Goal: Task Accomplishment & Management: Complete application form

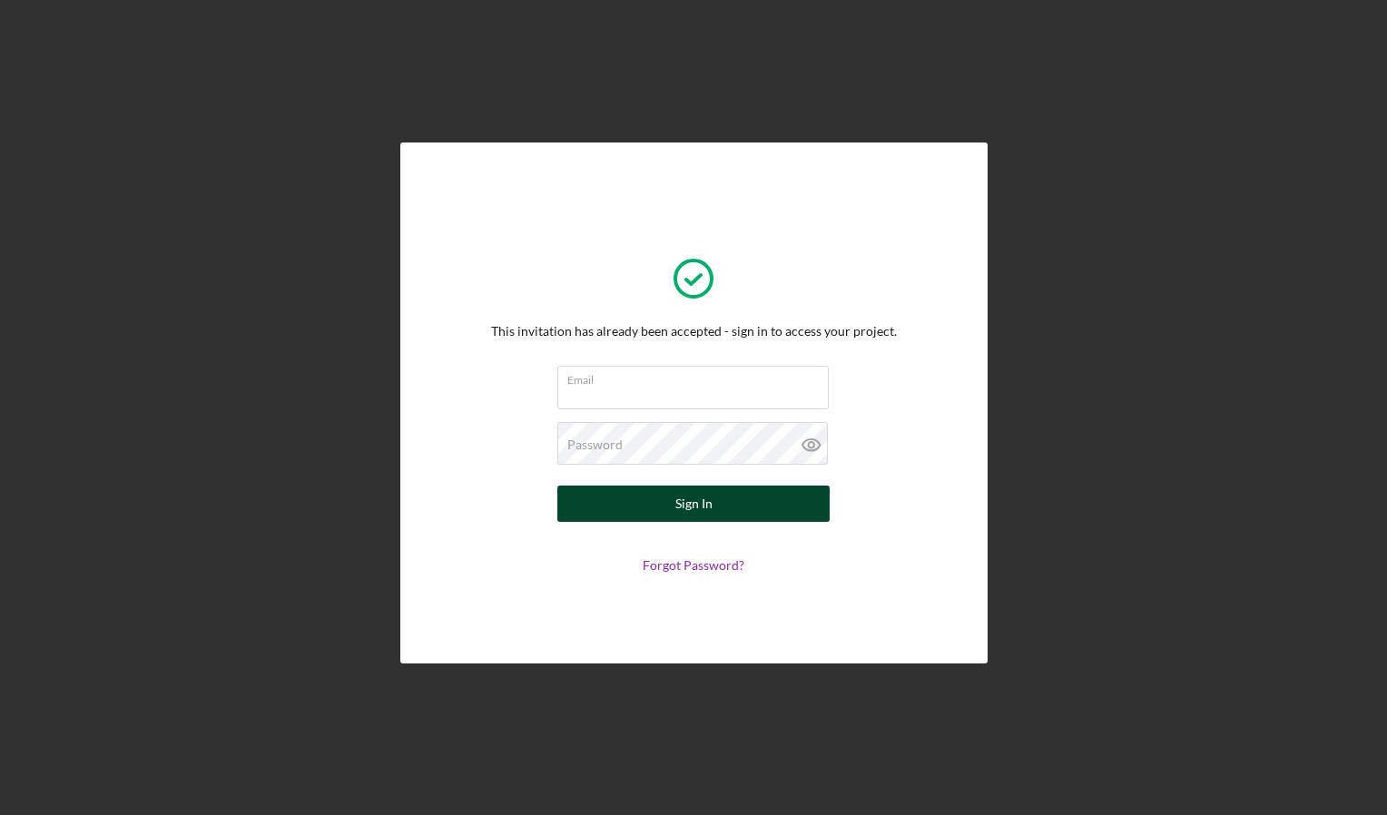
type input "[PERSON_NAME][EMAIL_ADDRESS][DOMAIN_NAME]"
click at [715, 506] on button "Sign In" at bounding box center [693, 504] width 272 height 36
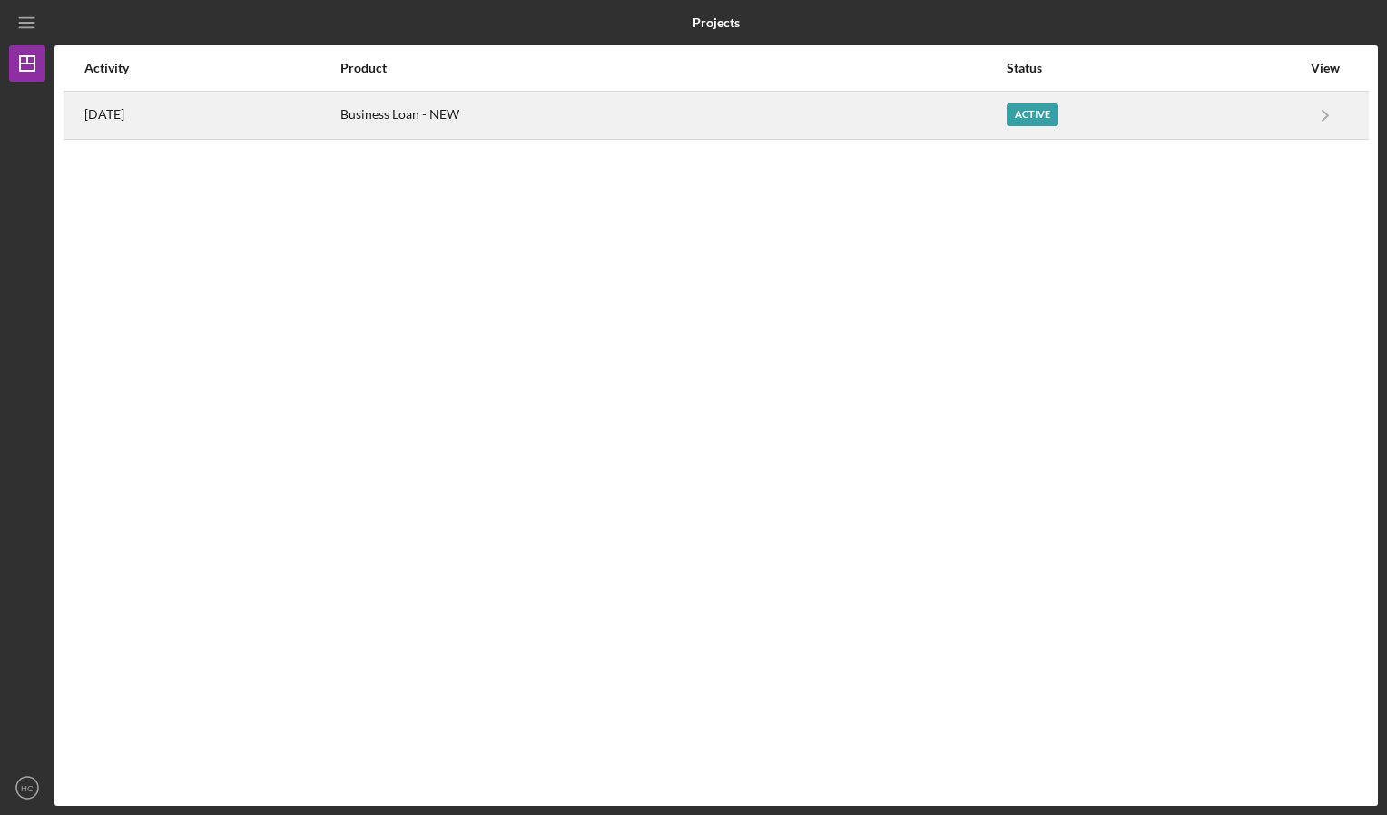
click at [491, 118] on div "Business Loan - NEW" at bounding box center [672, 115] width 665 height 45
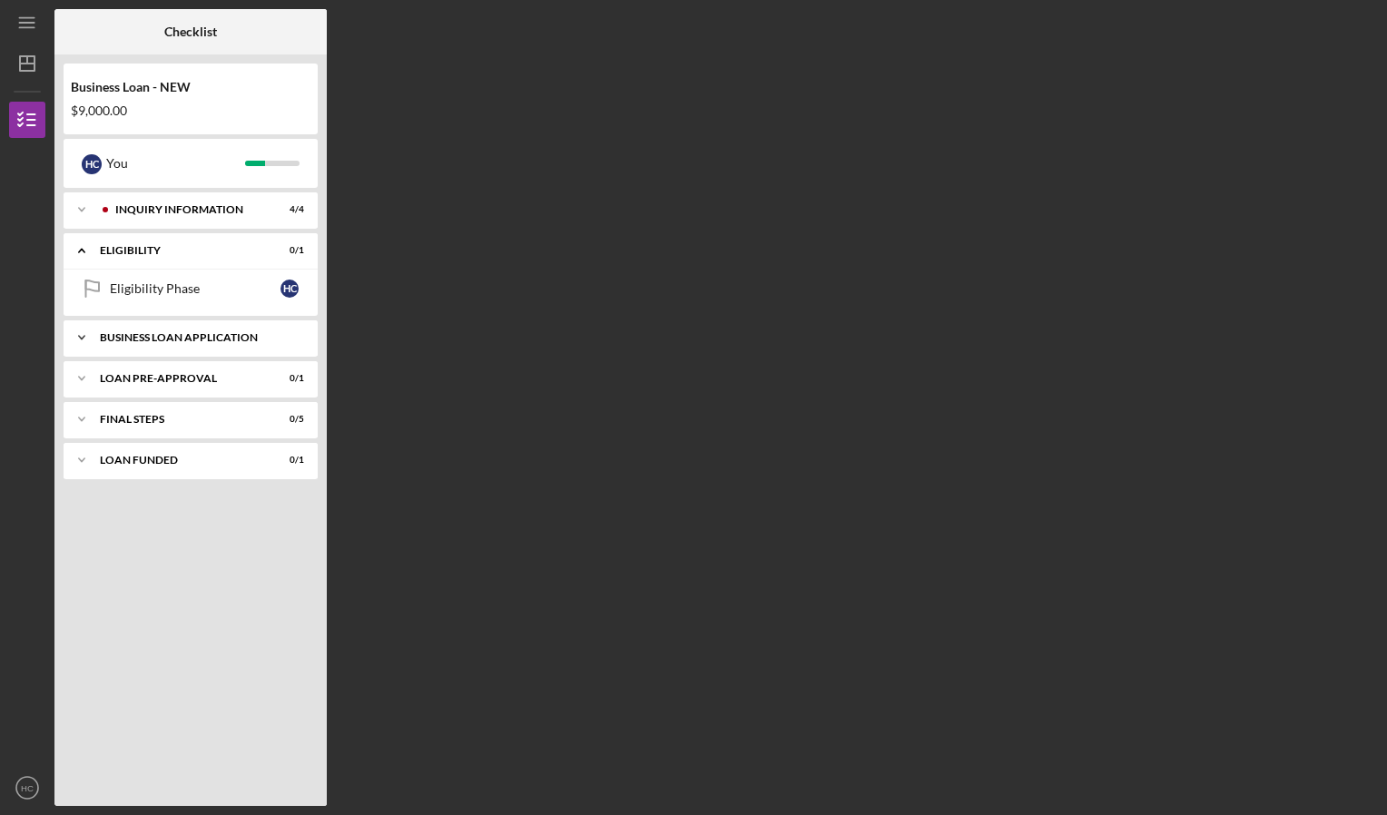
click at [81, 339] on icon "Icon/Expander" at bounding box center [82, 337] width 36 height 36
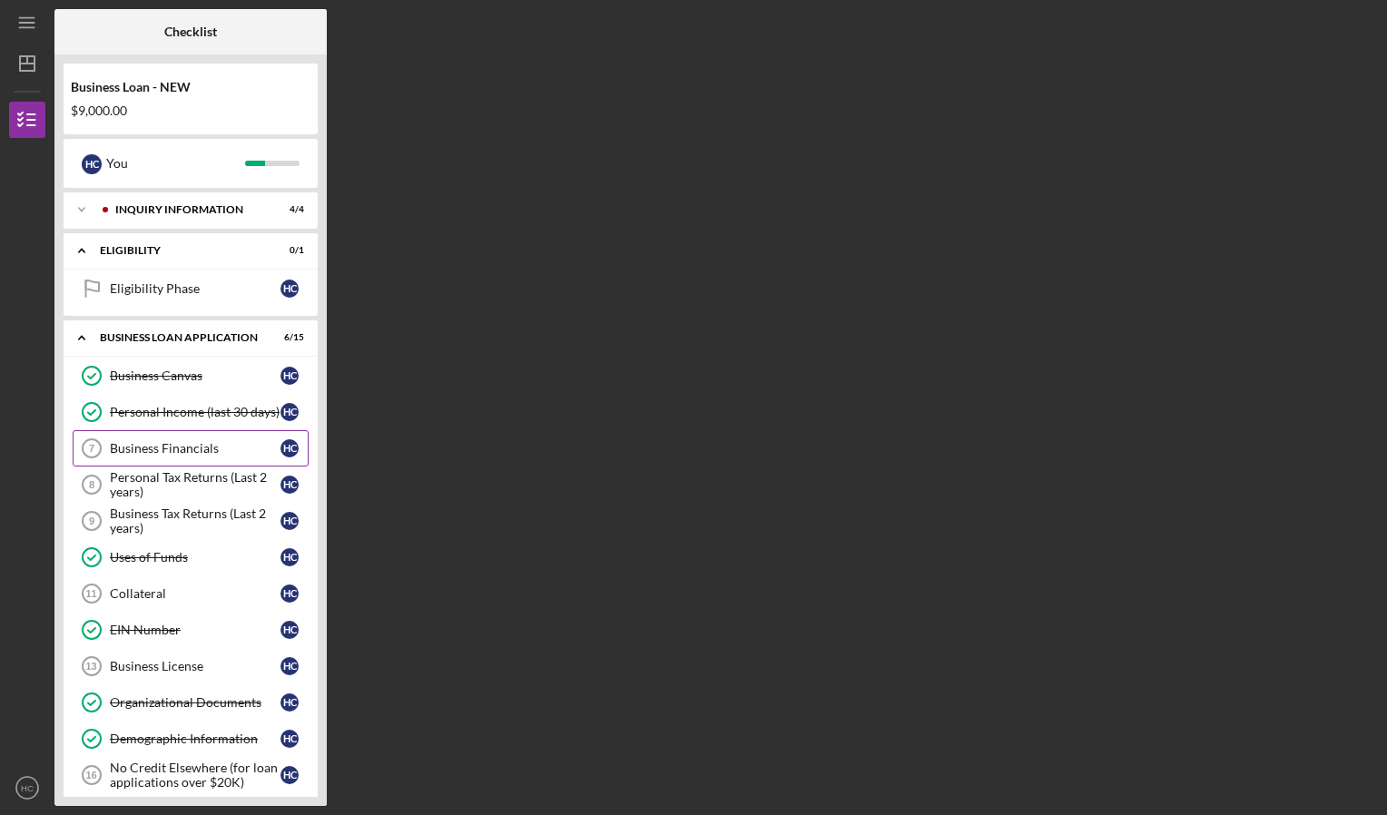
click at [135, 448] on div "Business Financials" at bounding box center [195, 448] width 171 height 15
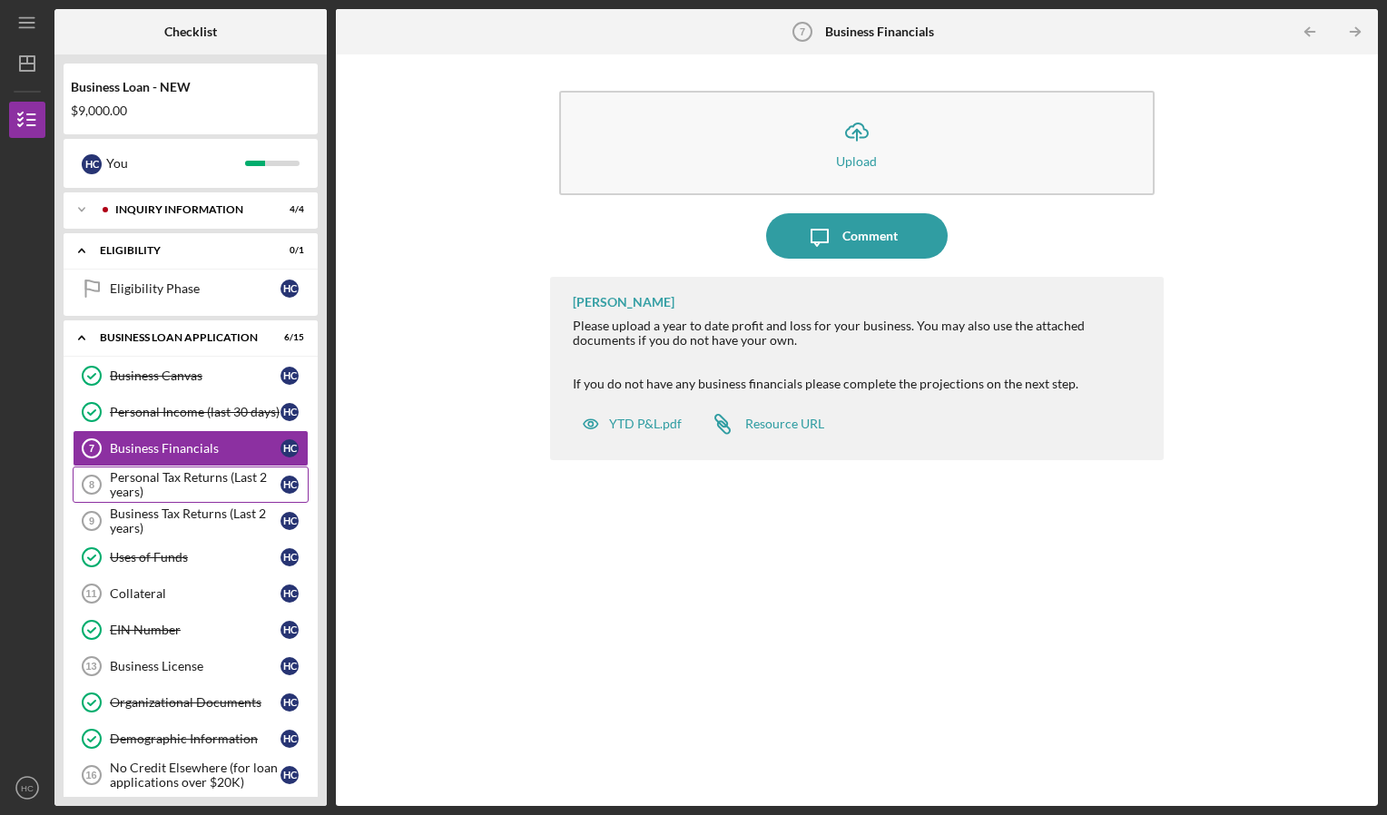
click at [156, 485] on div "Personal Tax Returns (Last 2 years)" at bounding box center [195, 484] width 171 height 29
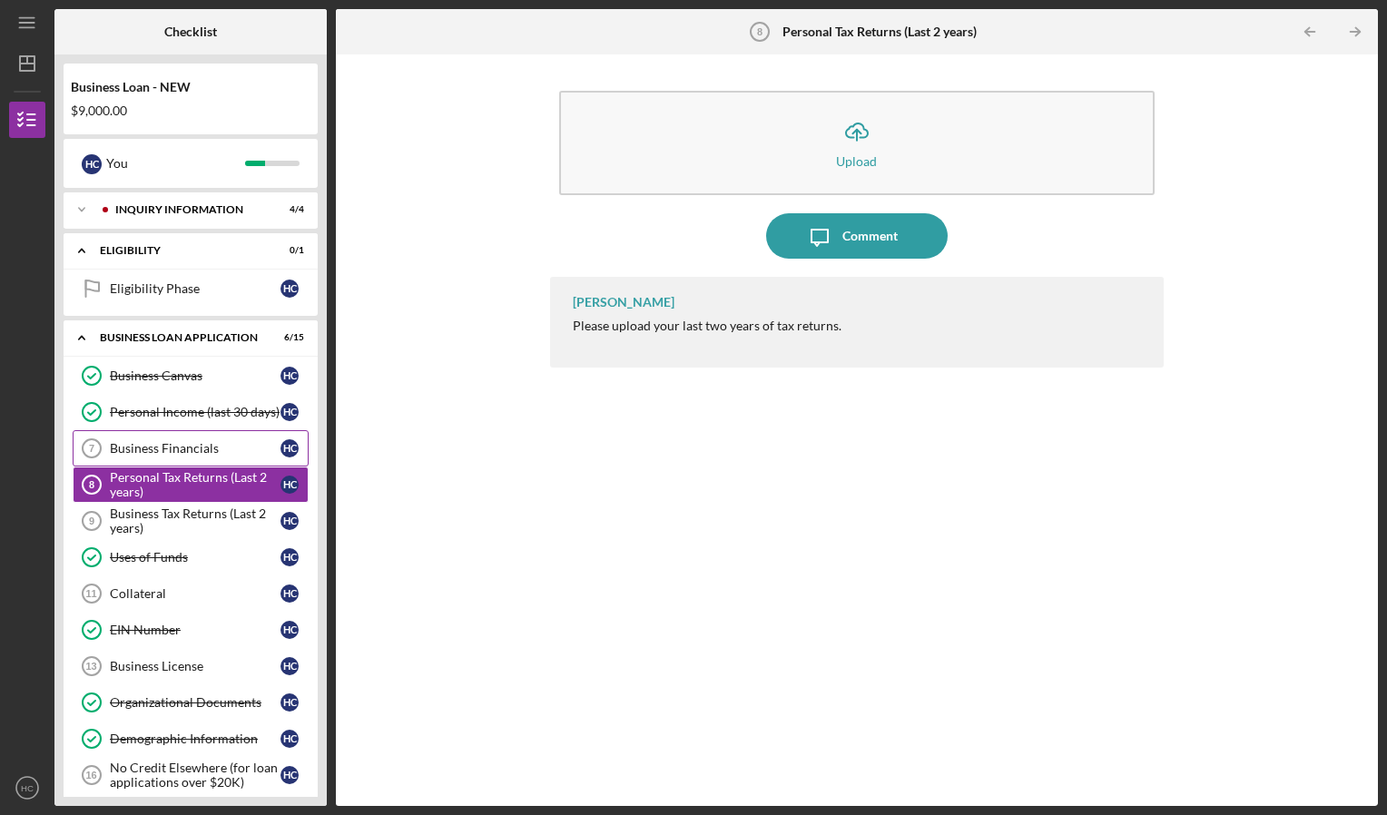
click at [158, 441] on div "Business Financials" at bounding box center [195, 448] width 171 height 15
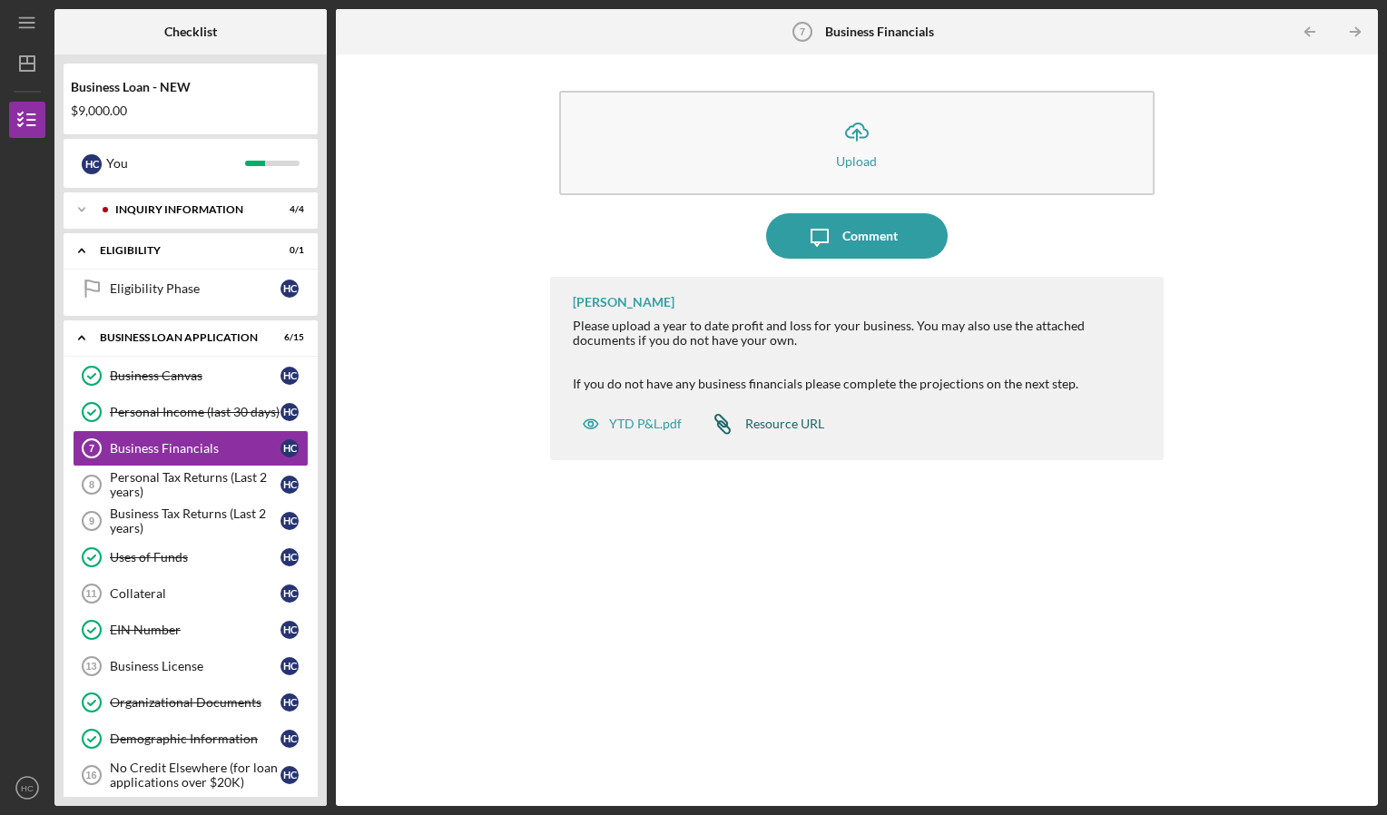
click at [770, 421] on div "Resource URL" at bounding box center [784, 424] width 79 height 15
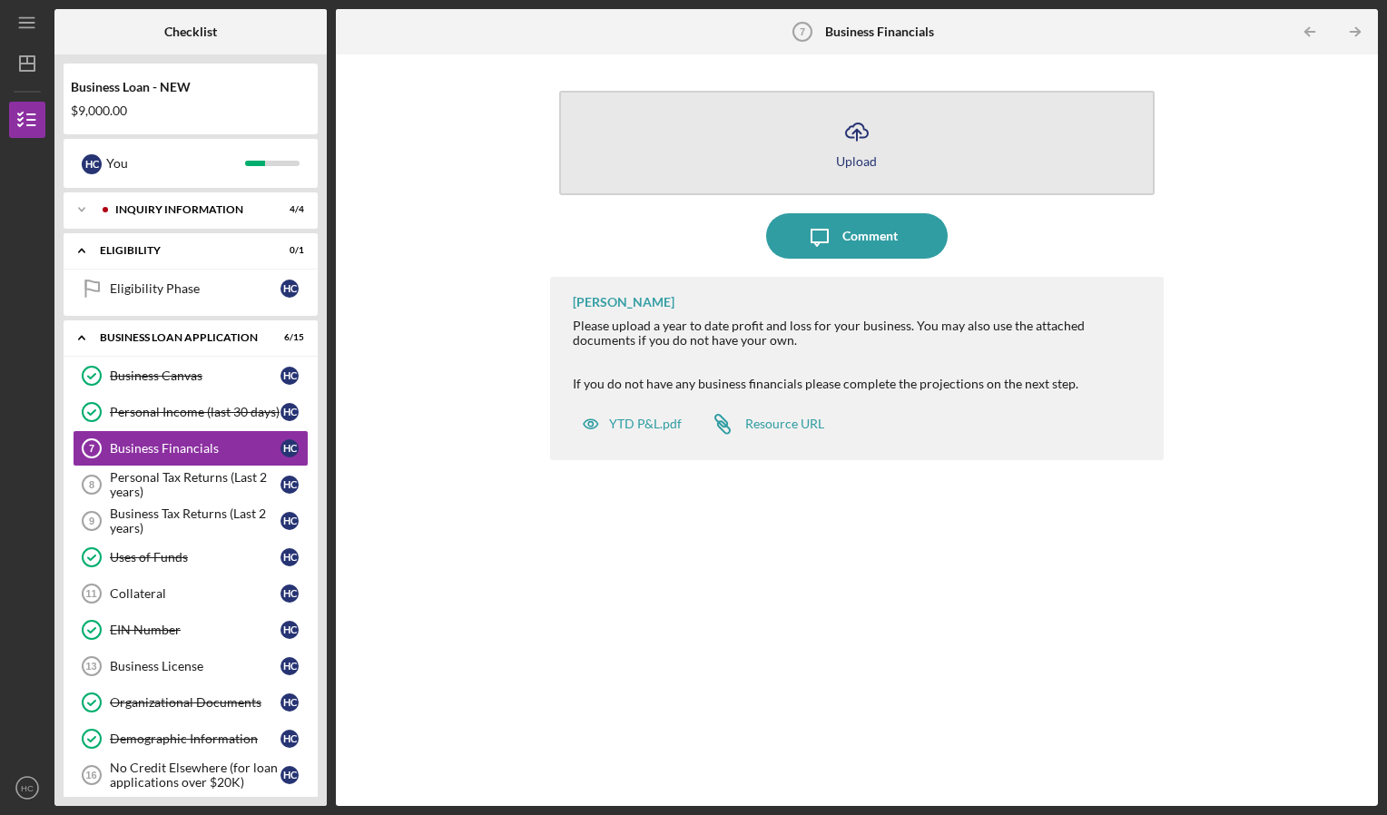
click at [858, 142] on icon "Icon/Upload" at bounding box center [856, 131] width 45 height 45
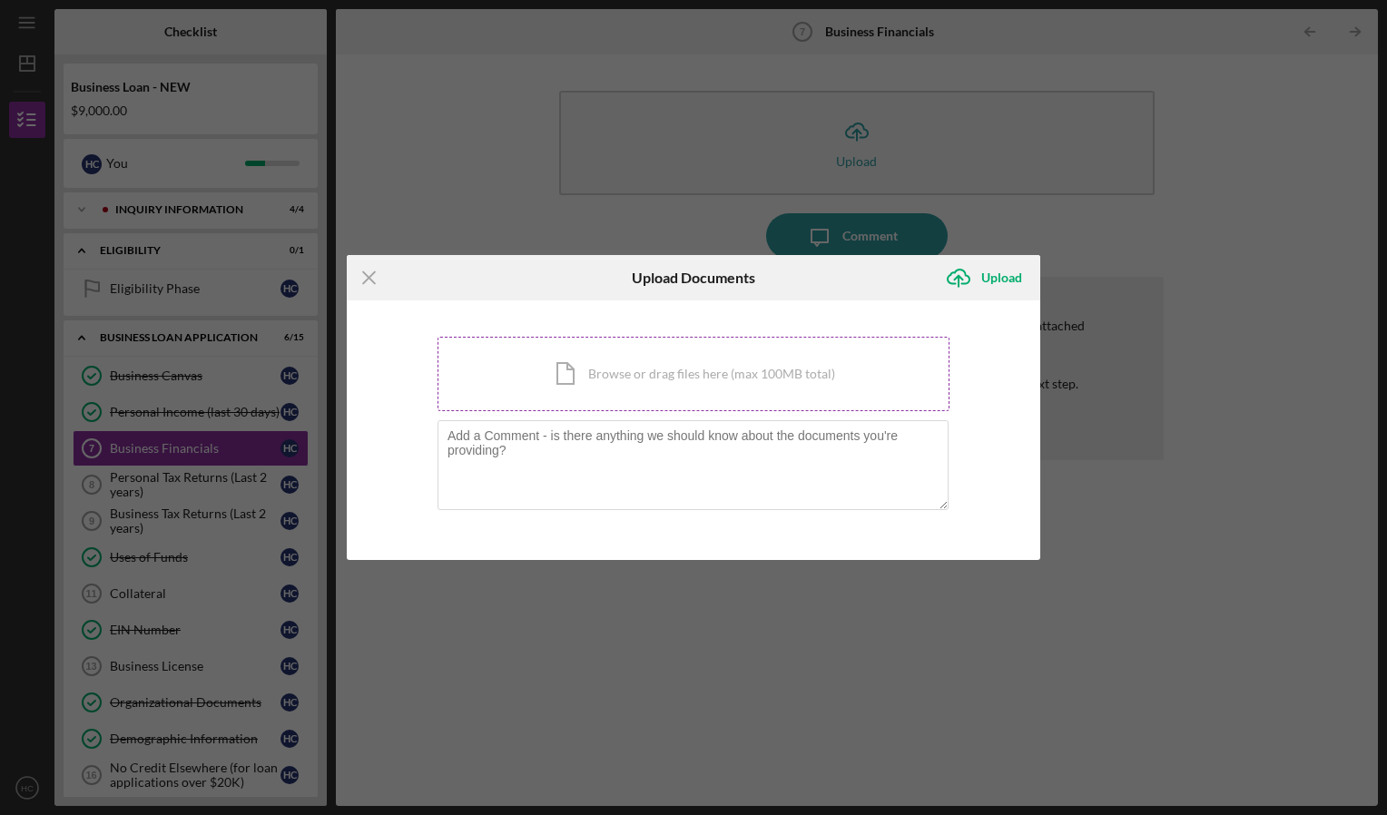
click at [738, 383] on div "Icon/Document Browse or drag files here (max 100MB total) Tap to choose files o…" at bounding box center [693, 374] width 512 height 74
click at [375, 279] on icon "Icon/Menu Close" at bounding box center [369, 277] width 45 height 45
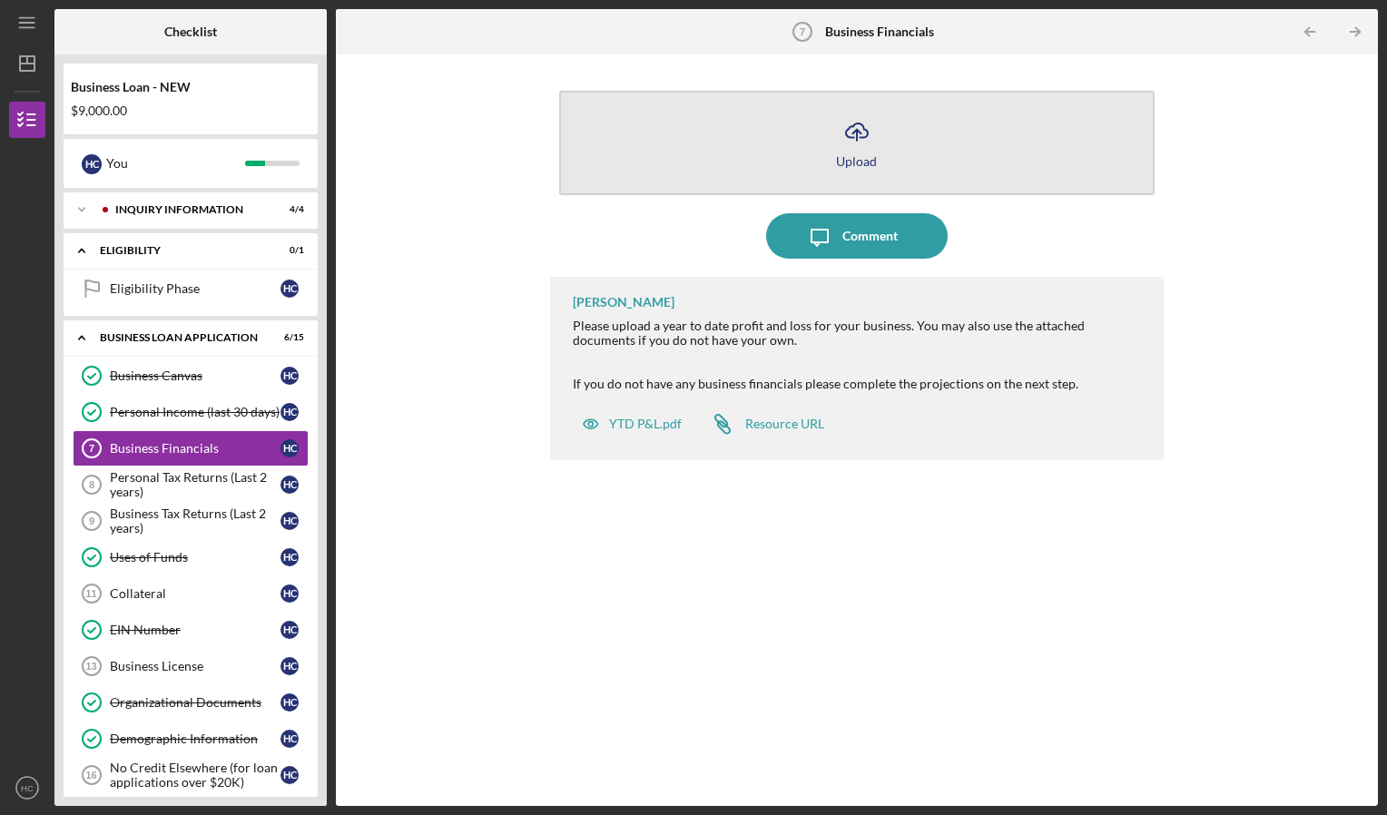
click at [858, 131] on polyline "button" at bounding box center [856, 132] width 8 height 5
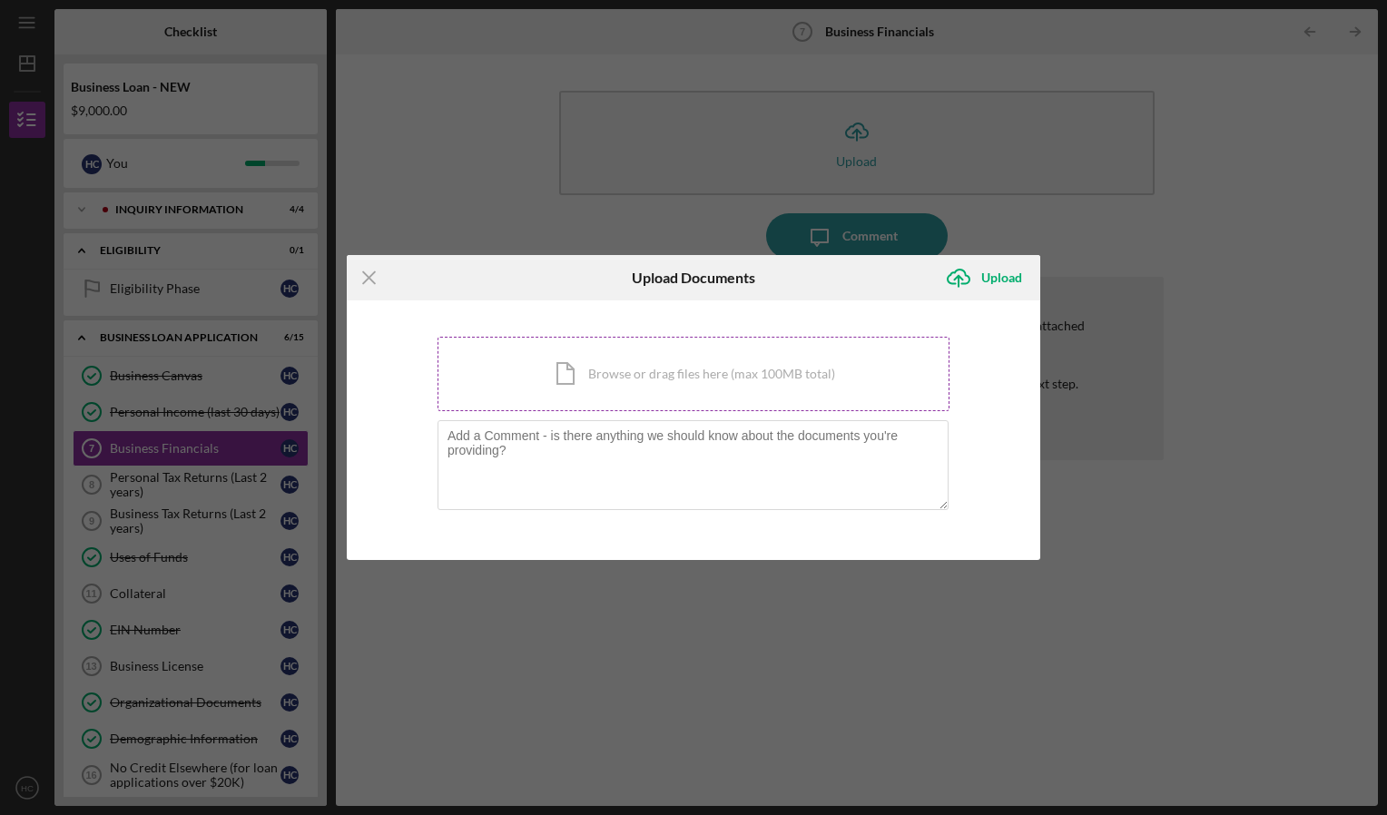
click at [674, 374] on div "Icon/Document Browse or drag files here (max 100MB total) Tap to choose files o…" at bounding box center [693, 374] width 512 height 74
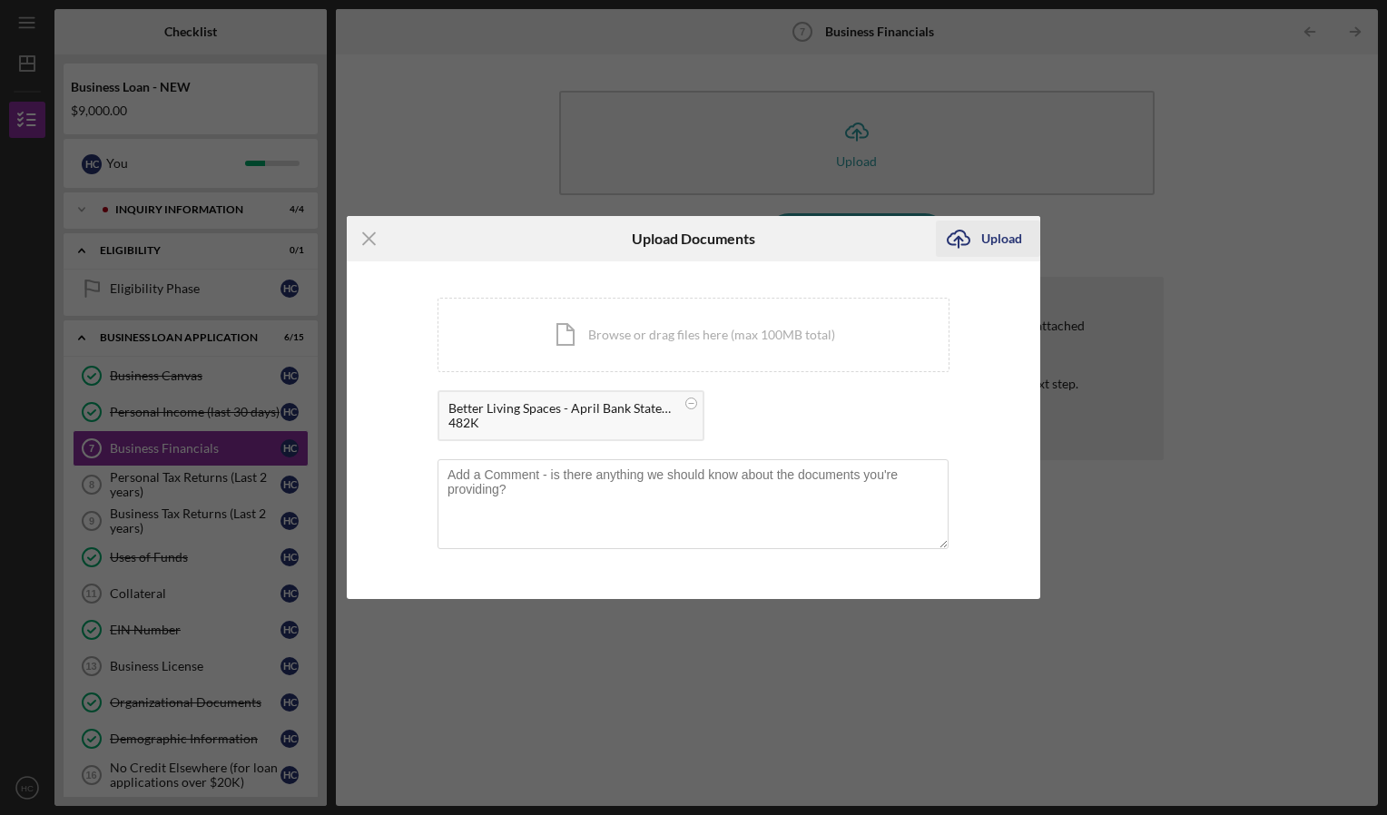
click at [1000, 238] on div "Upload" at bounding box center [1001, 239] width 41 height 36
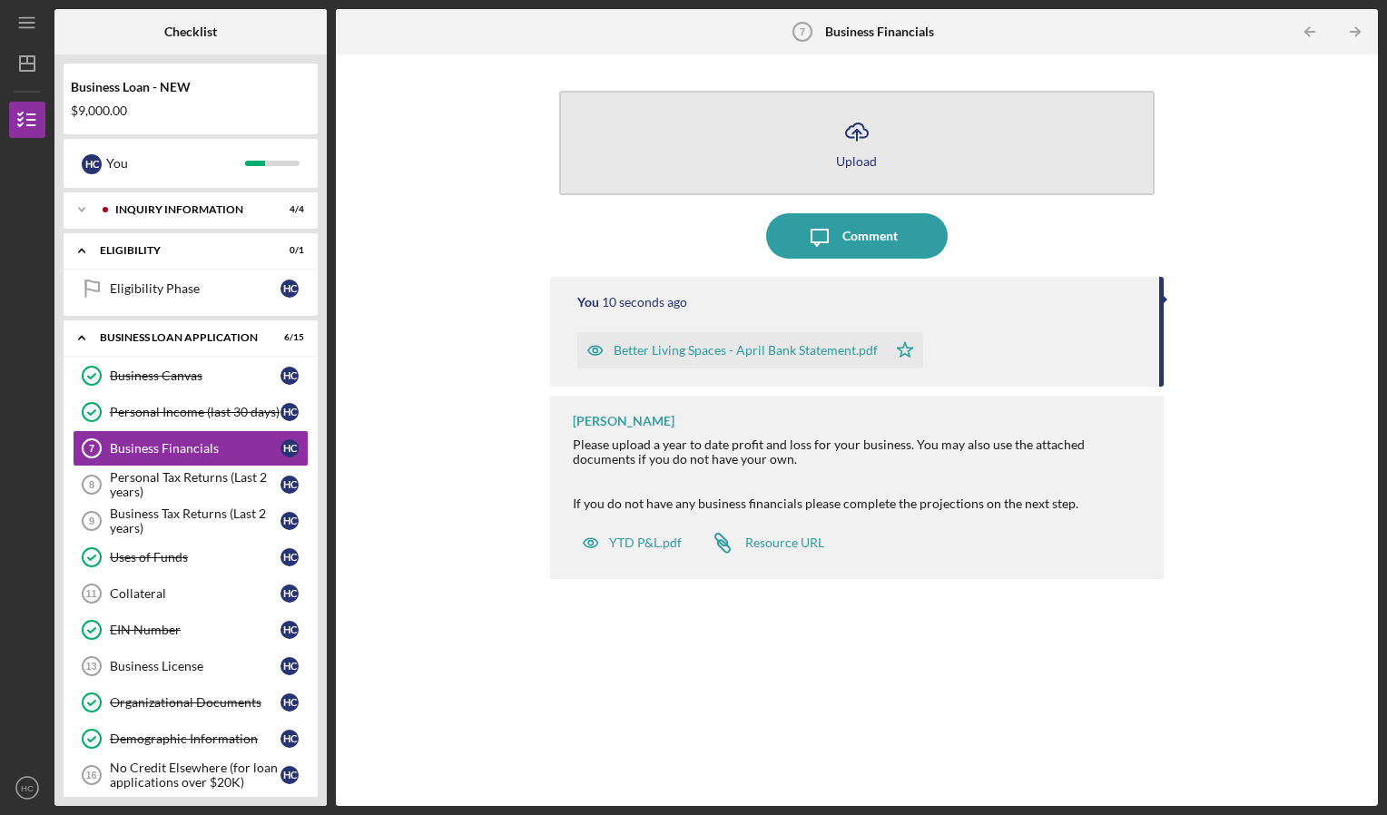
click at [857, 133] on line "button" at bounding box center [857, 135] width 0 height 11
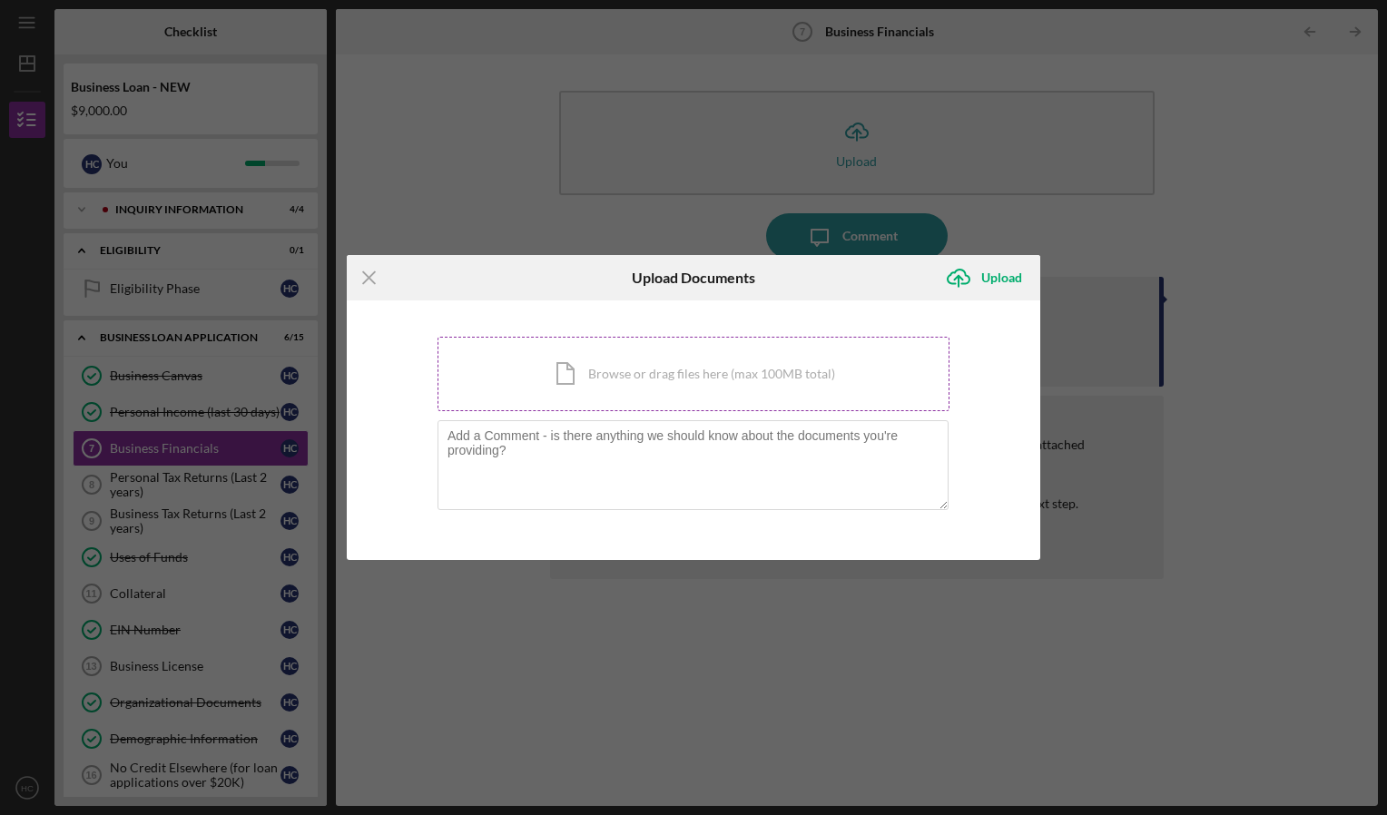
drag, startPoint x: 749, startPoint y: 368, endPoint x: 687, endPoint y: 395, distance: 67.5
click at [687, 395] on div "Icon/Document Browse or drag files here (max 100MB total) Tap to choose files o…" at bounding box center [693, 374] width 512 height 74
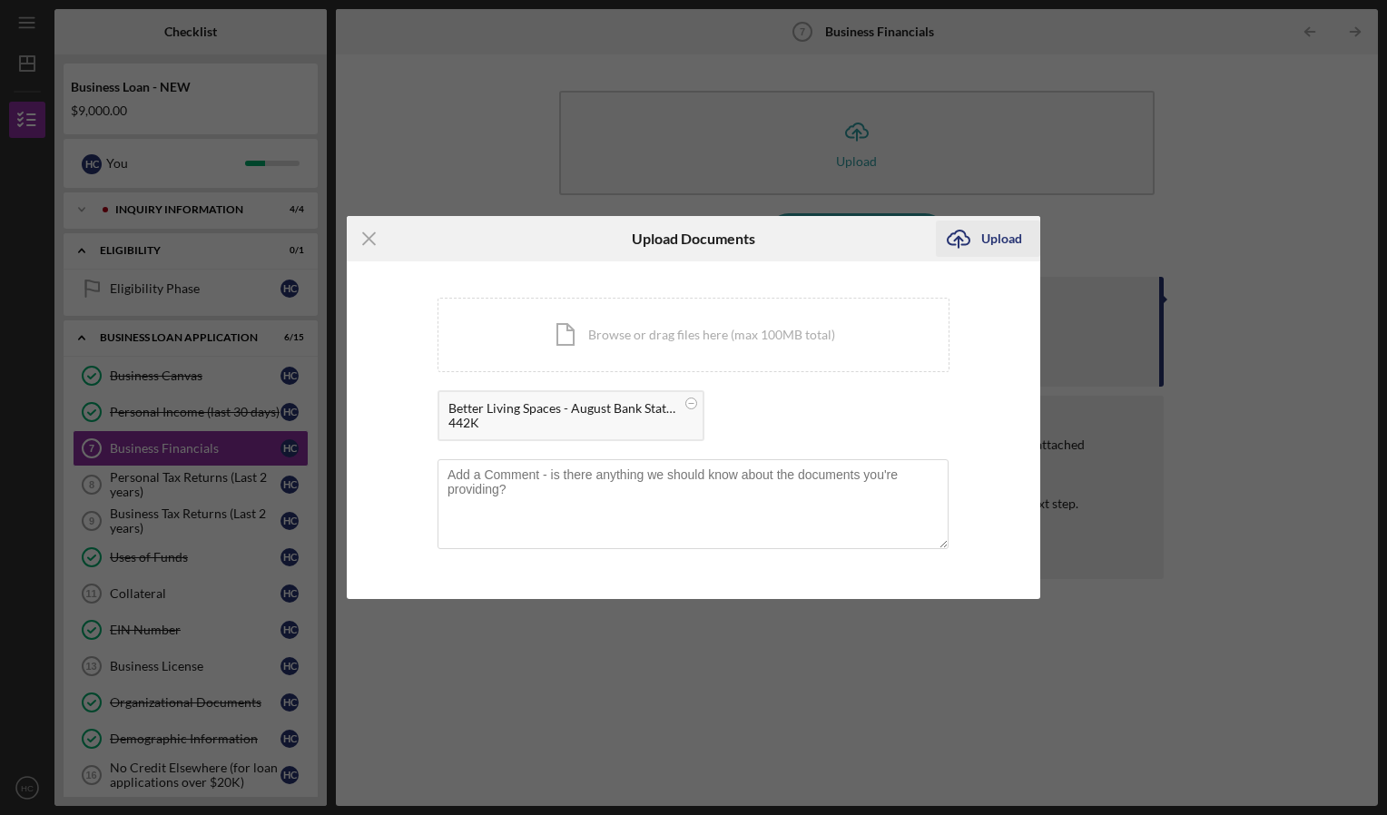
click at [998, 240] on div "Upload" at bounding box center [1001, 239] width 41 height 36
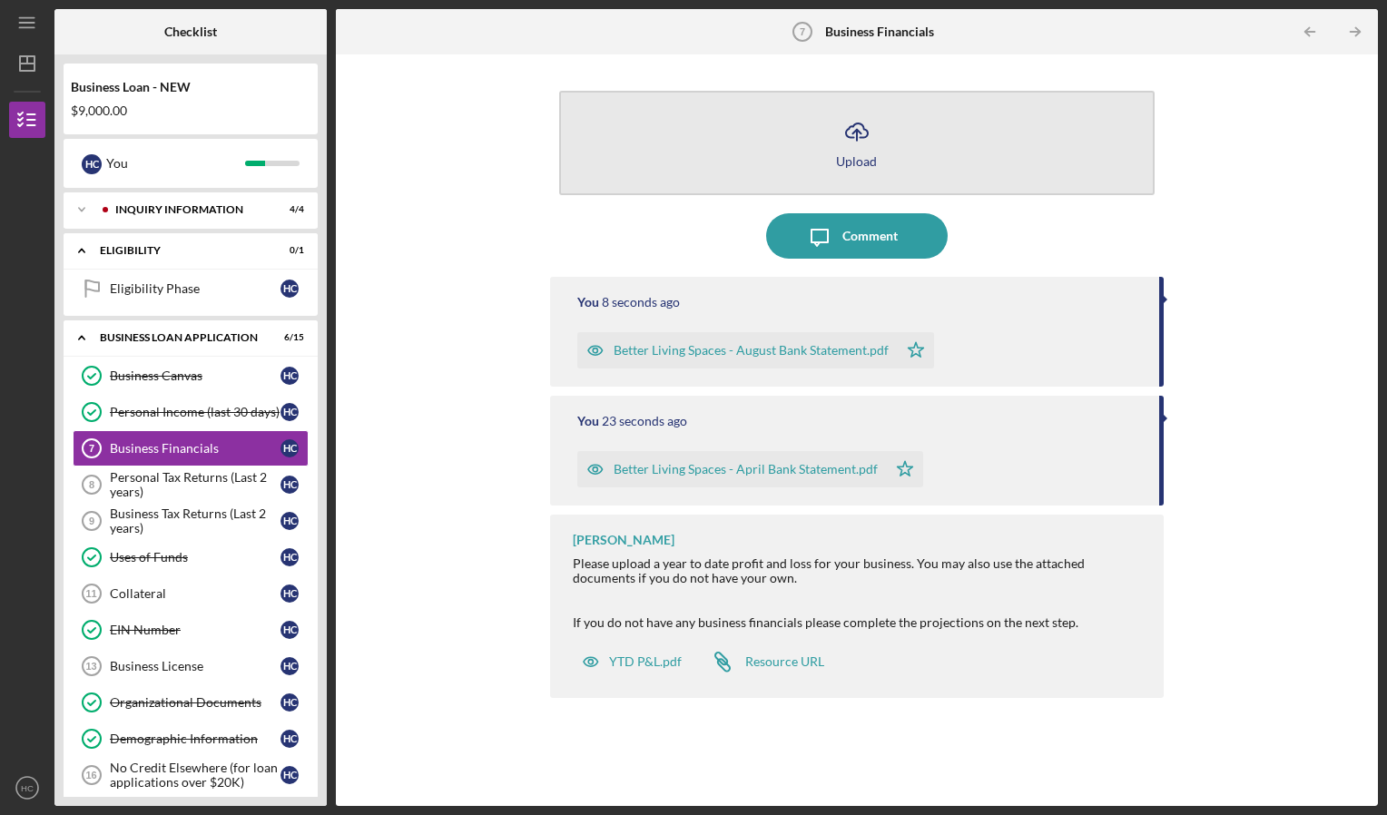
click at [858, 143] on icon "Icon/Upload" at bounding box center [856, 131] width 45 height 45
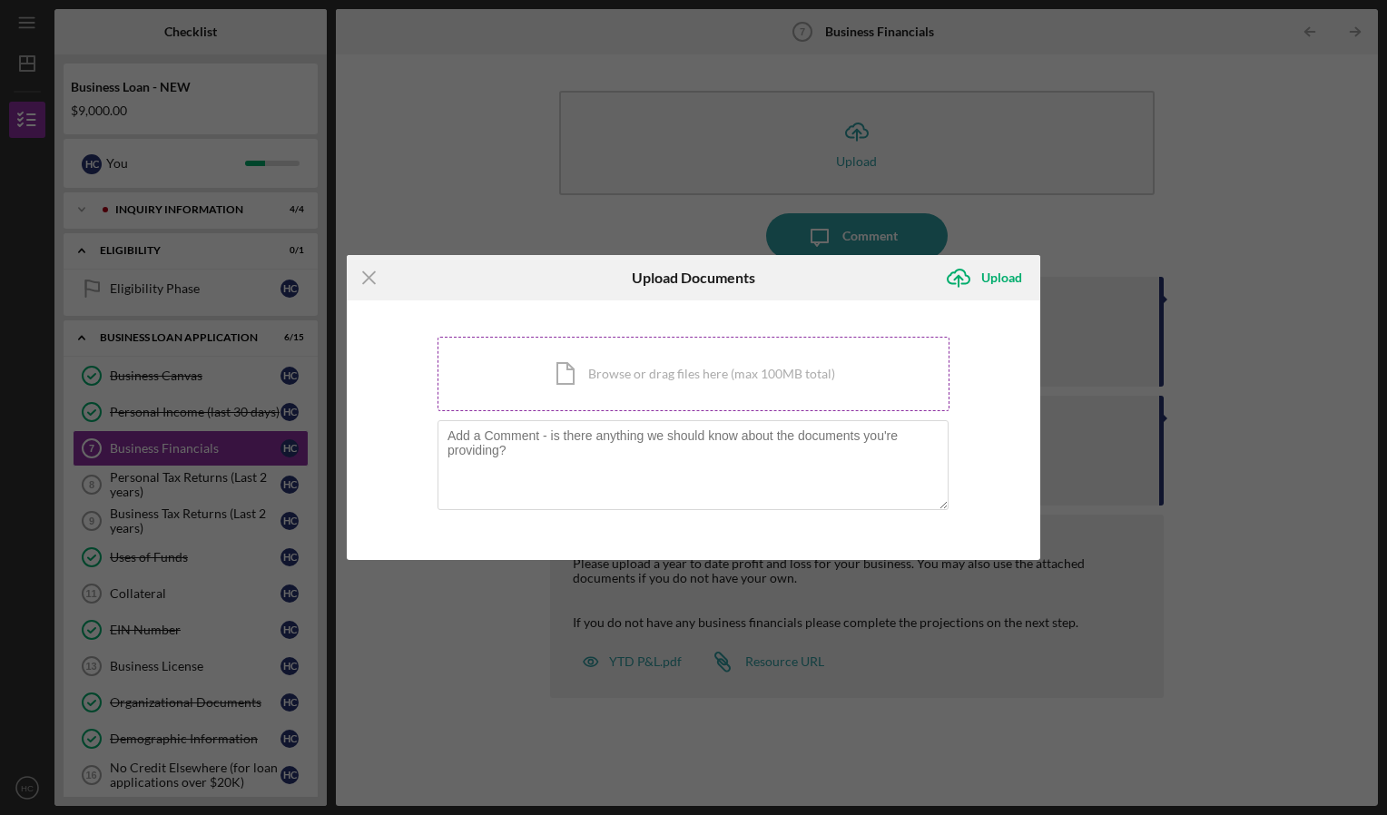
click at [702, 373] on div "Icon/Document Browse or drag files here (max 100MB total) Tap to choose files o…" at bounding box center [693, 374] width 512 height 74
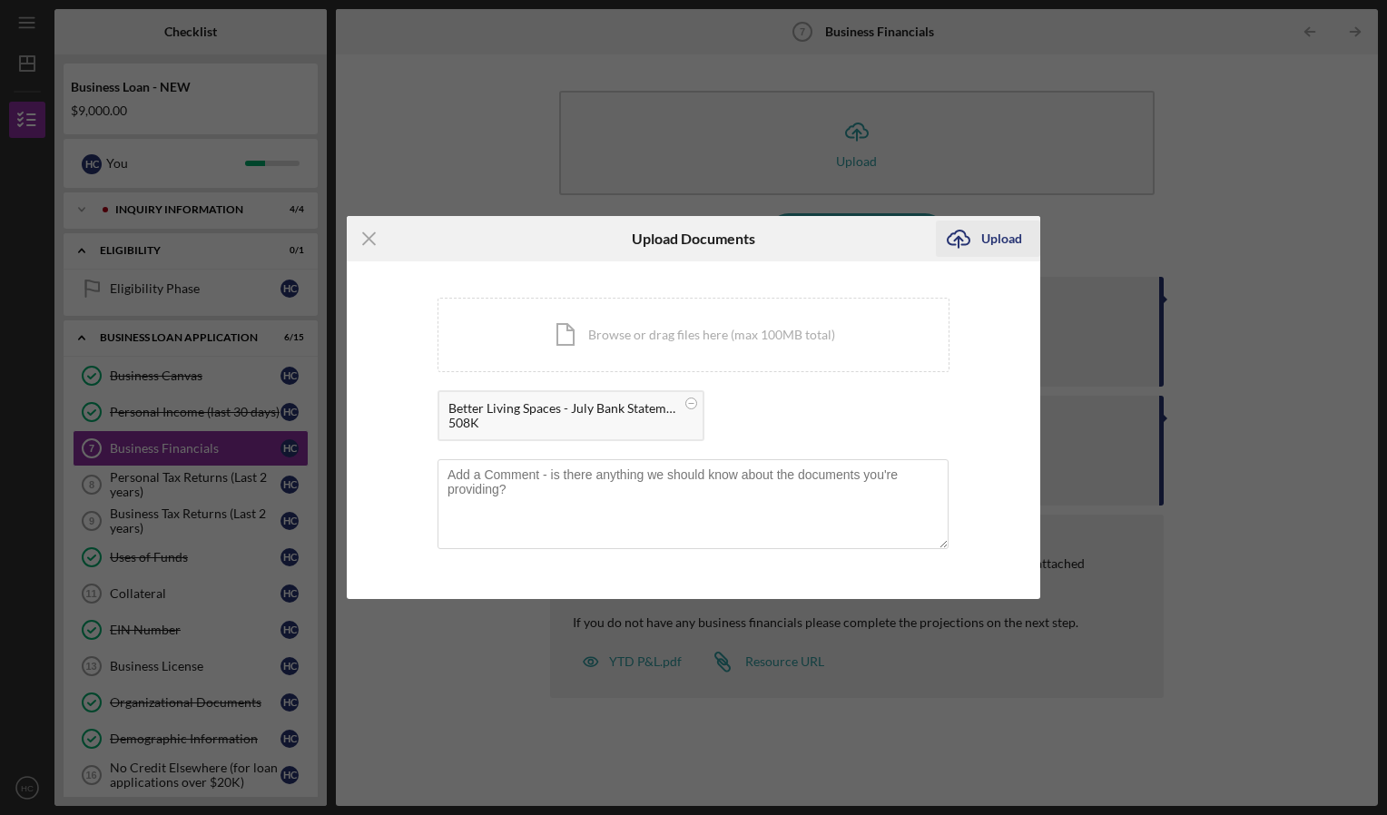
click at [994, 238] on div "Upload" at bounding box center [1001, 239] width 41 height 36
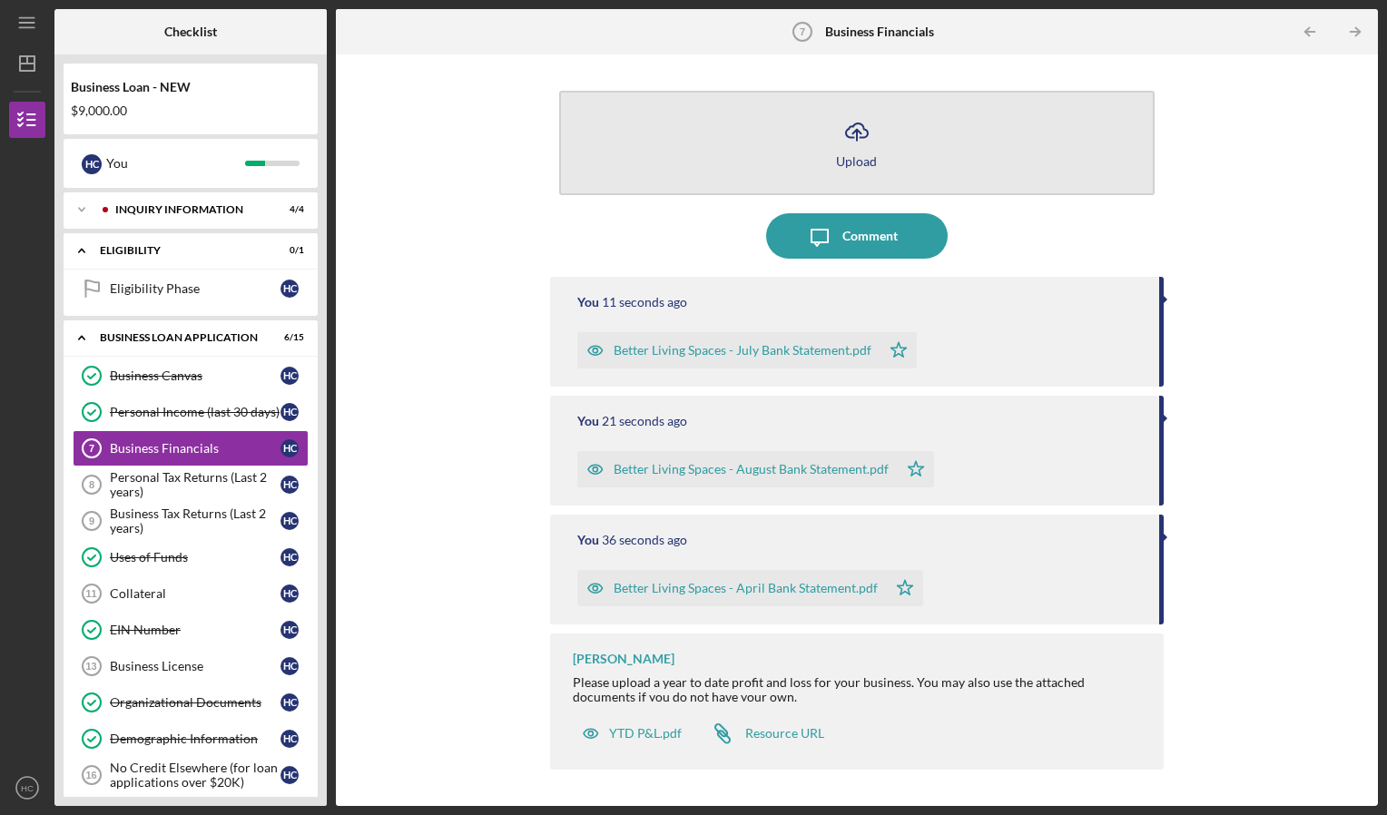
click at [868, 136] on icon "Icon/Upload" at bounding box center [856, 131] width 45 height 45
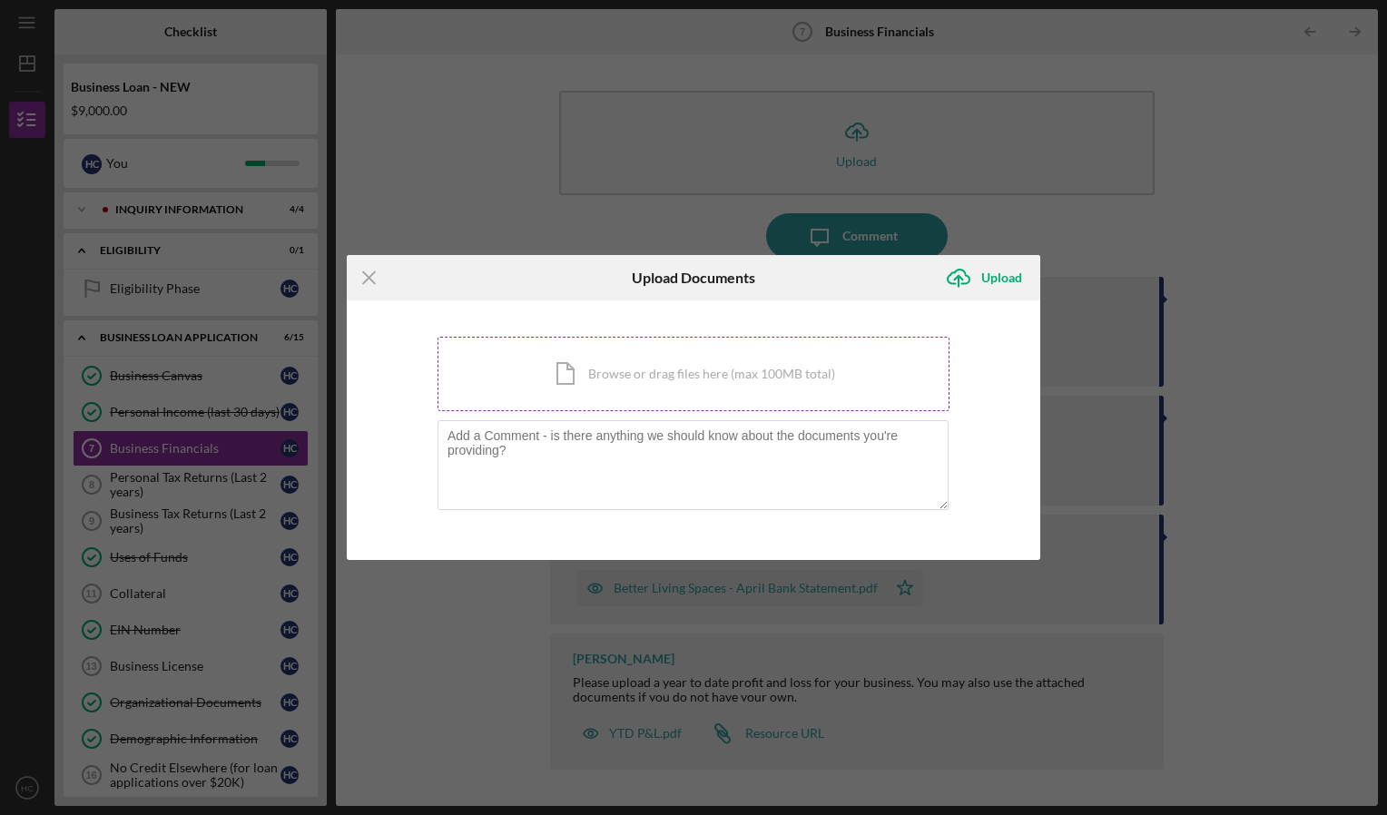
click at [755, 381] on div "Icon/Document Browse or drag files here (max 100MB total) Tap to choose files o…" at bounding box center [693, 374] width 512 height 74
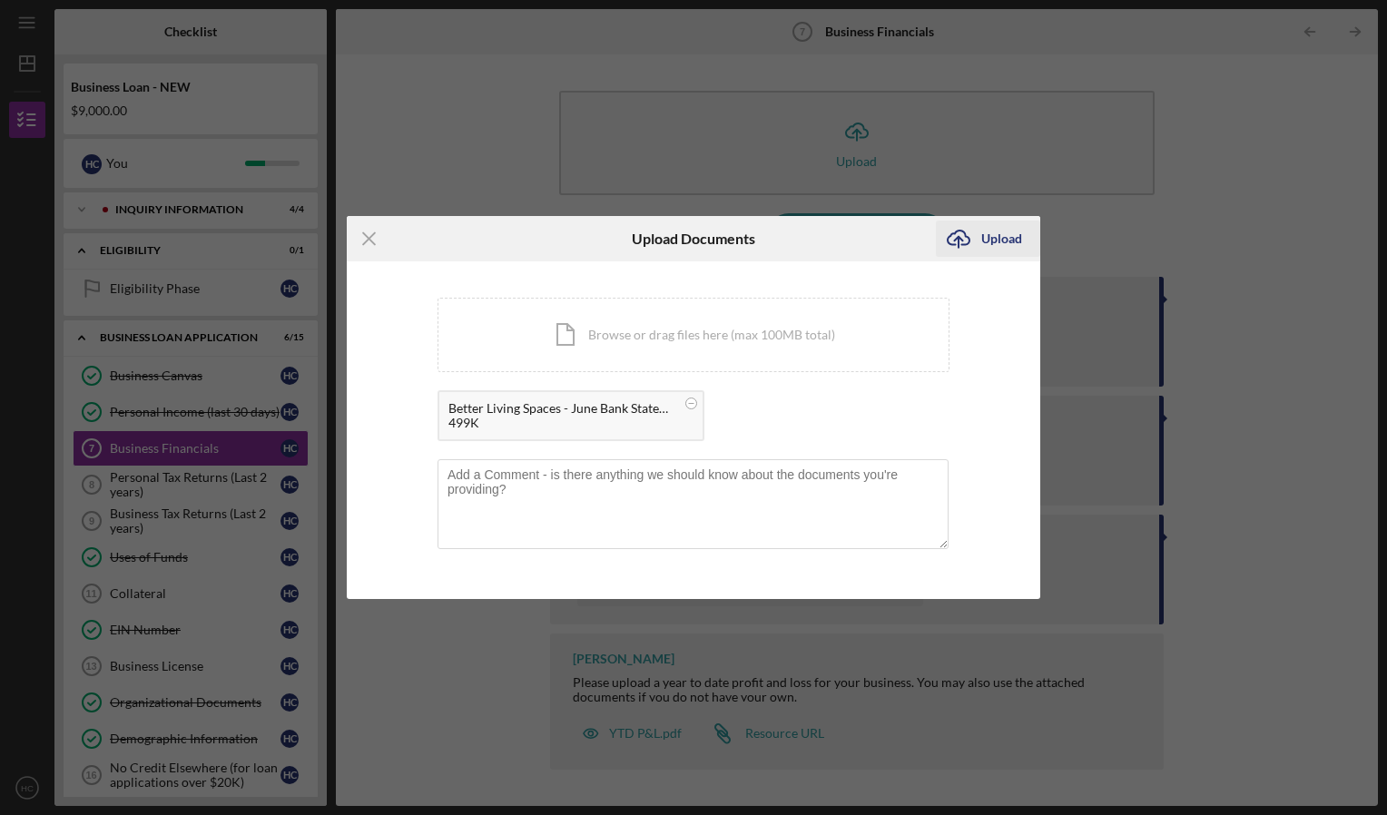
click at [1003, 241] on div "Upload" at bounding box center [1001, 239] width 41 height 36
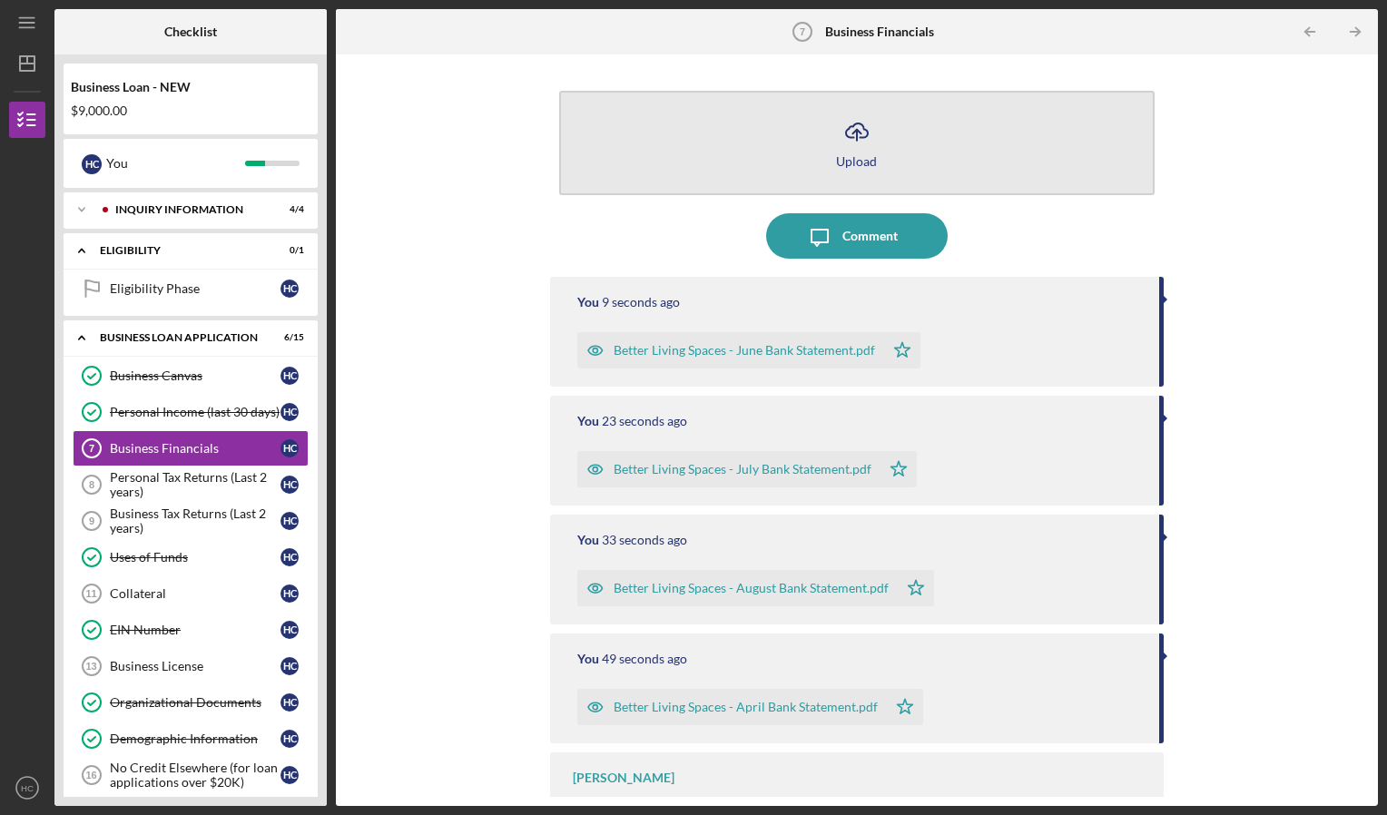
click at [852, 134] on polyline "button" at bounding box center [856, 132] width 8 height 5
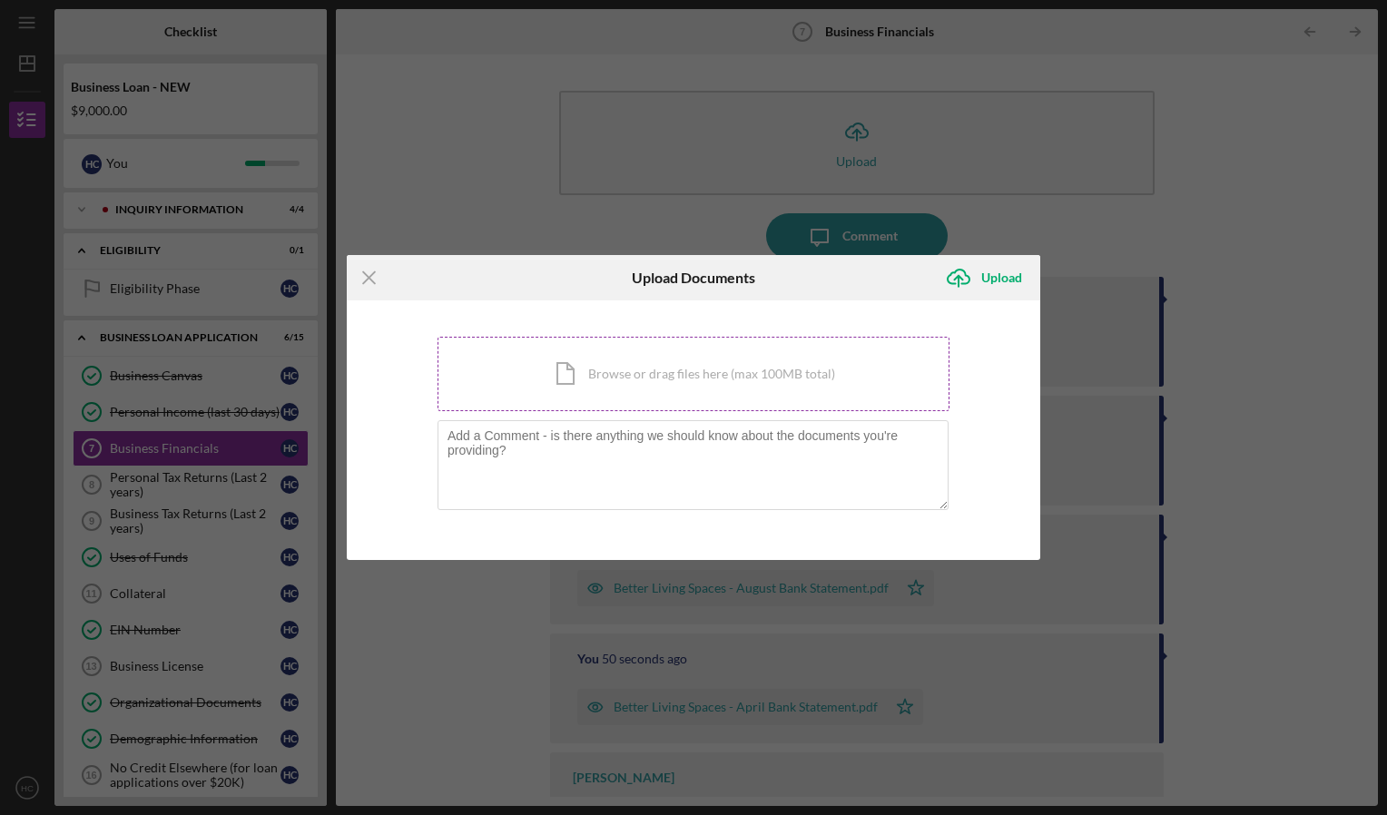
click at [748, 369] on div "Icon/Document Browse or drag files here (max 100MB total) Tap to choose files o…" at bounding box center [693, 374] width 512 height 74
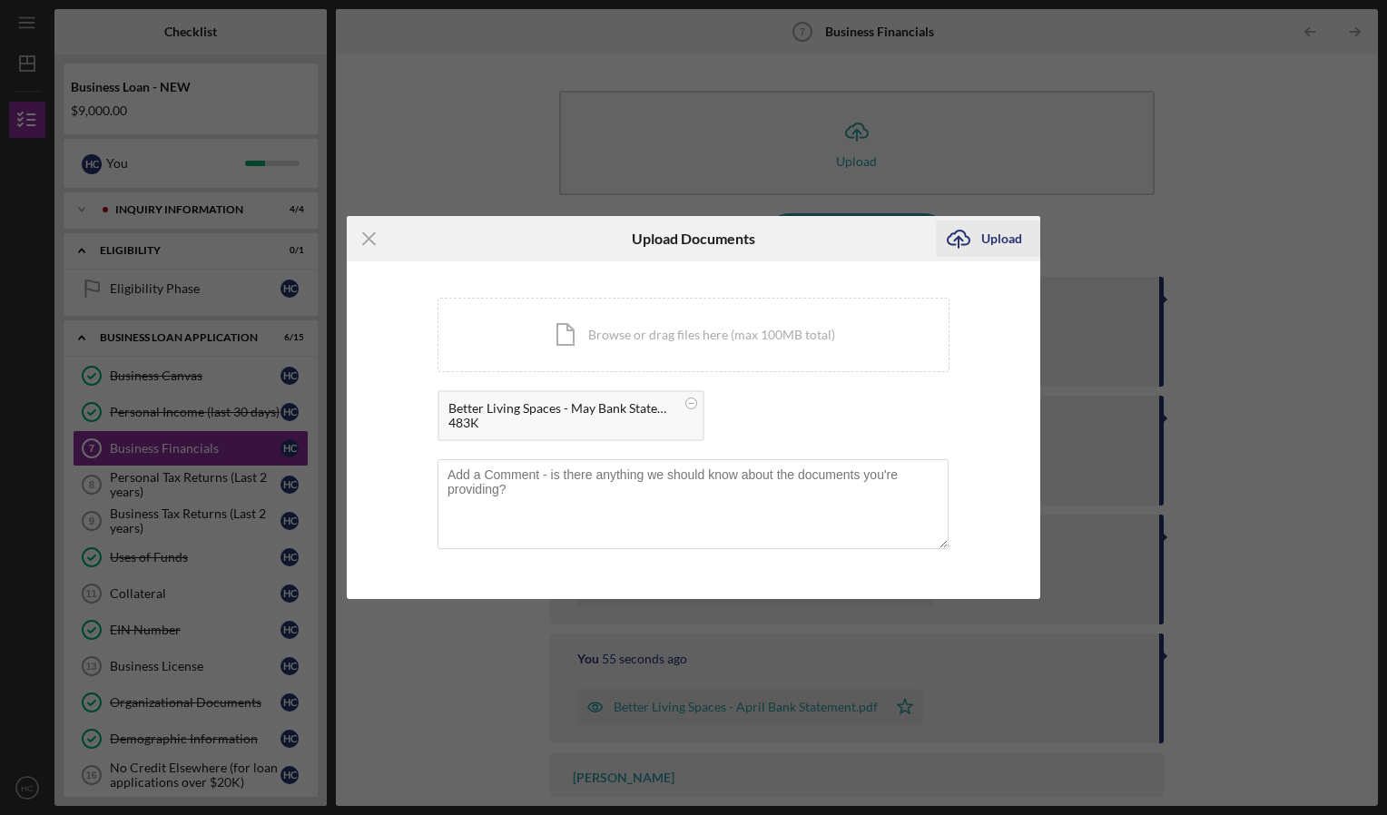
click at [996, 245] on div "Upload" at bounding box center [1001, 239] width 41 height 36
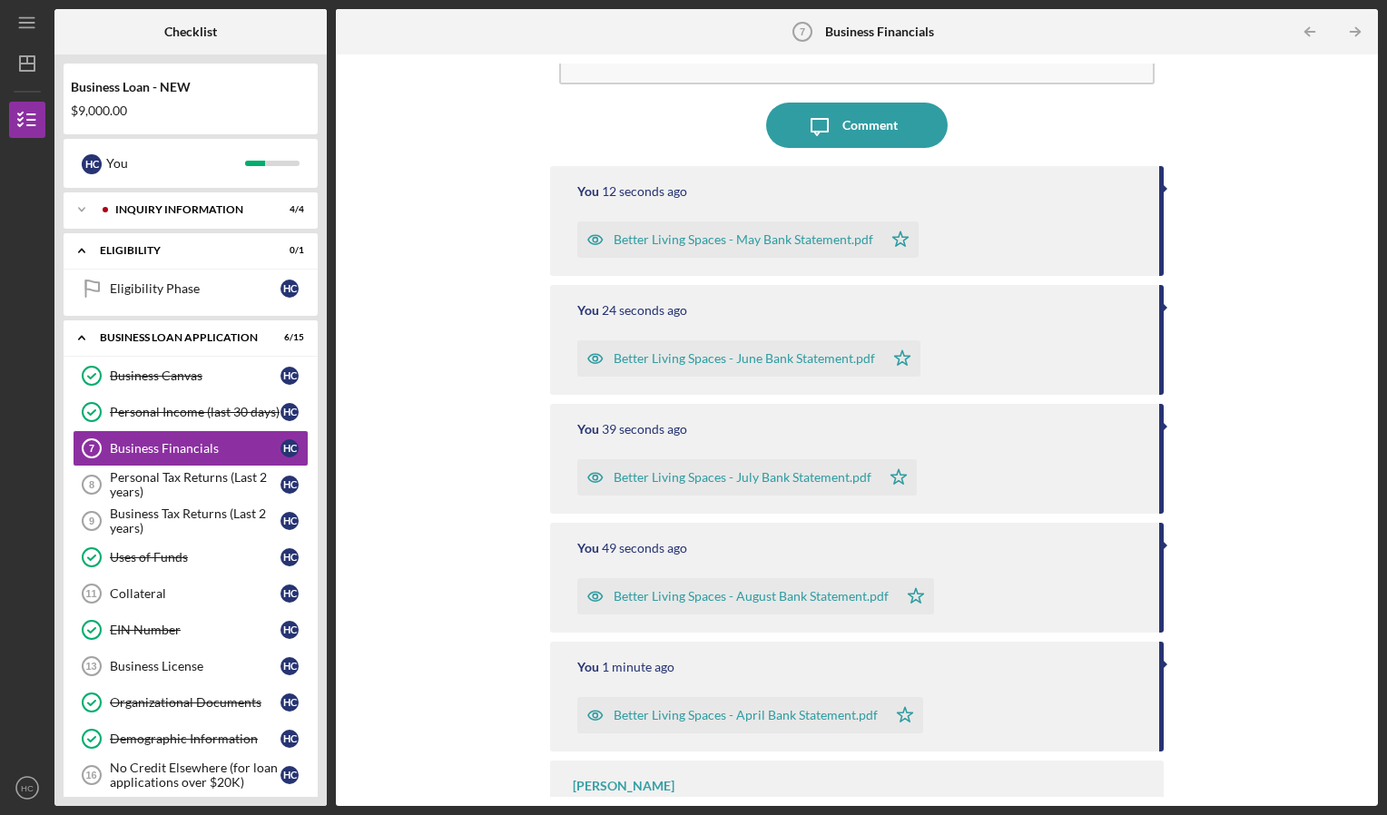
scroll to position [166, 0]
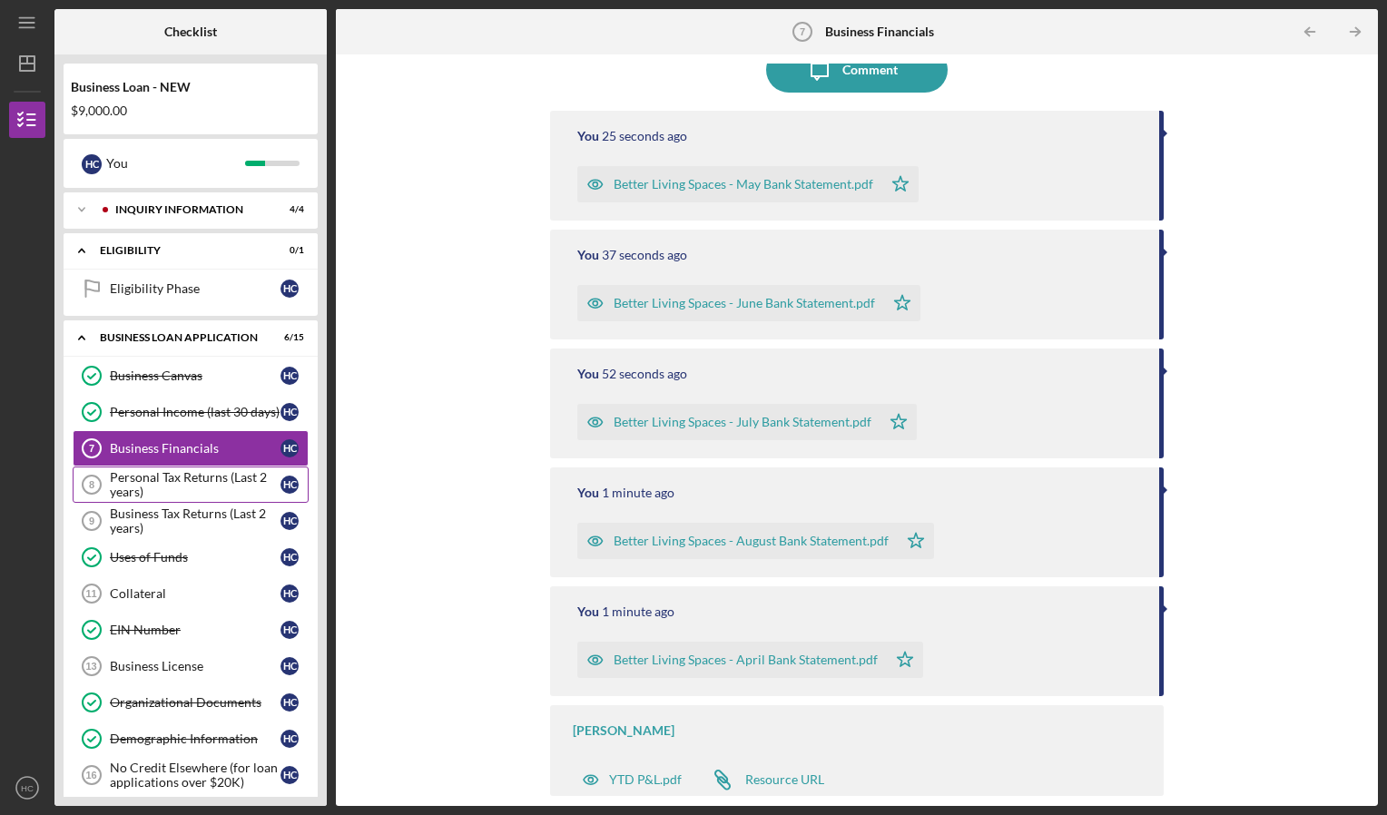
click at [156, 486] on div "Personal Tax Returns (Last 2 years)" at bounding box center [195, 484] width 171 height 29
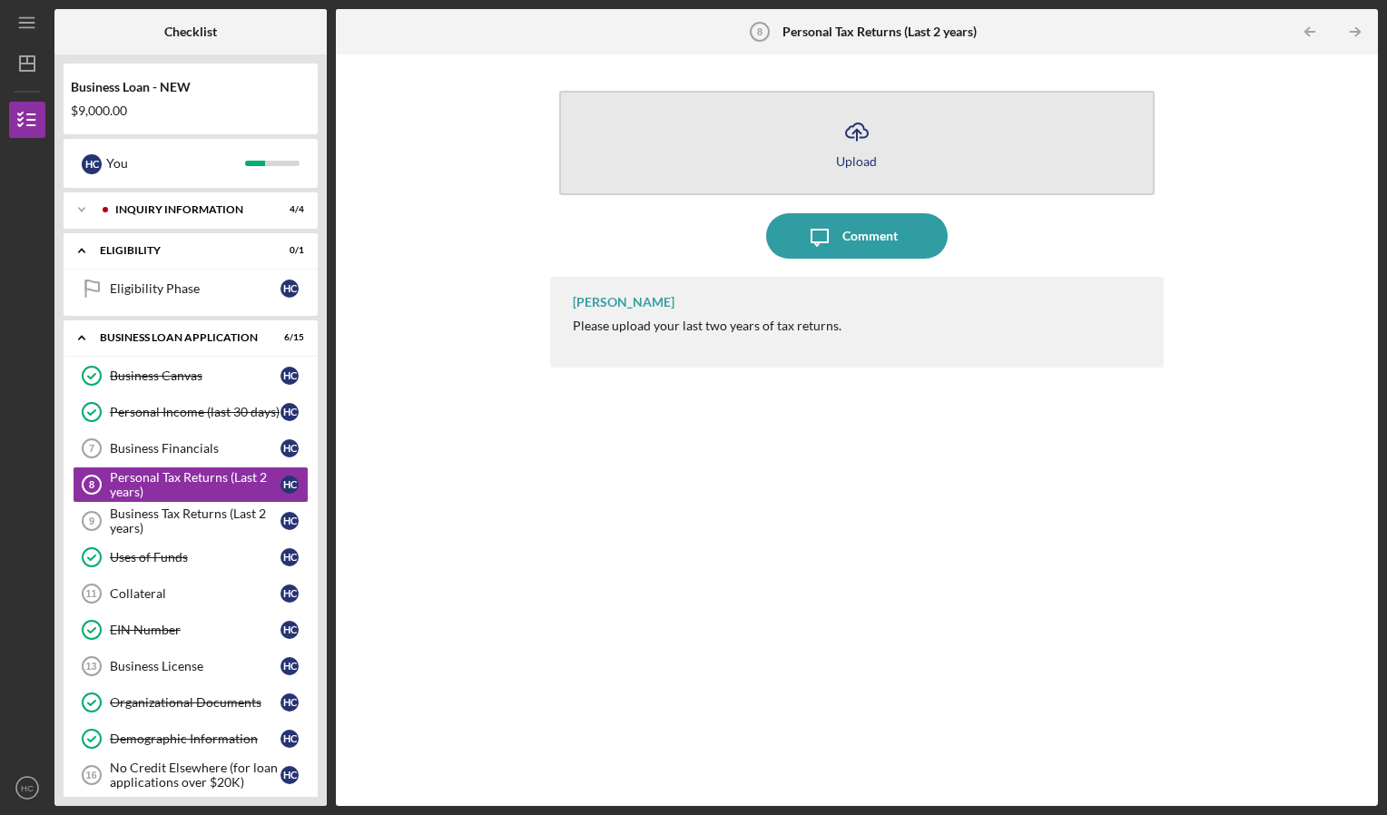
click at [853, 149] on icon "Icon/Upload" at bounding box center [856, 131] width 45 height 45
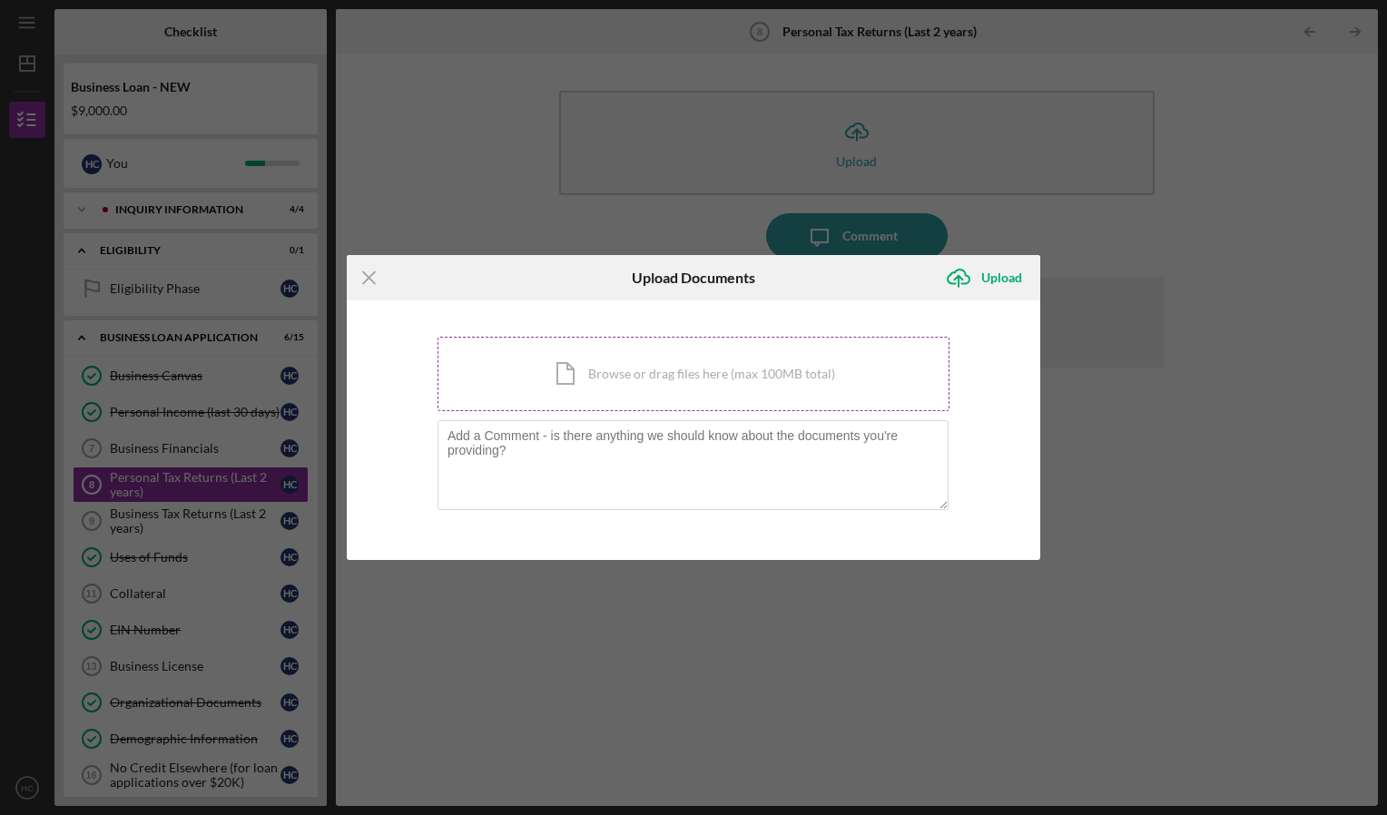
click at [709, 372] on div "Icon/Document Browse or drag files here (max 100MB total) Tap to choose files o…" at bounding box center [693, 374] width 512 height 74
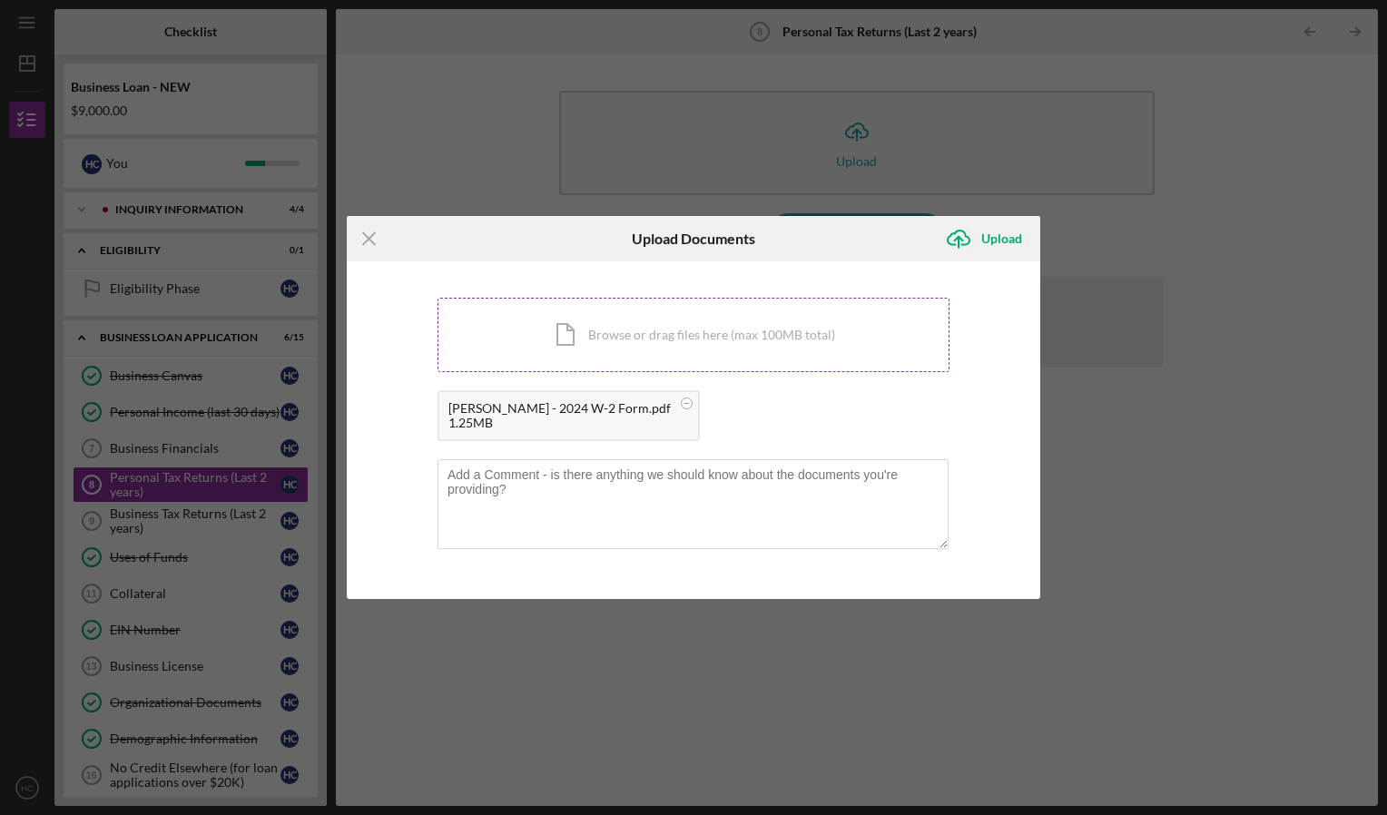
click at [680, 329] on div "Icon/Document Browse or drag files here (max 100MB total) Tap to choose files o…" at bounding box center [693, 335] width 512 height 74
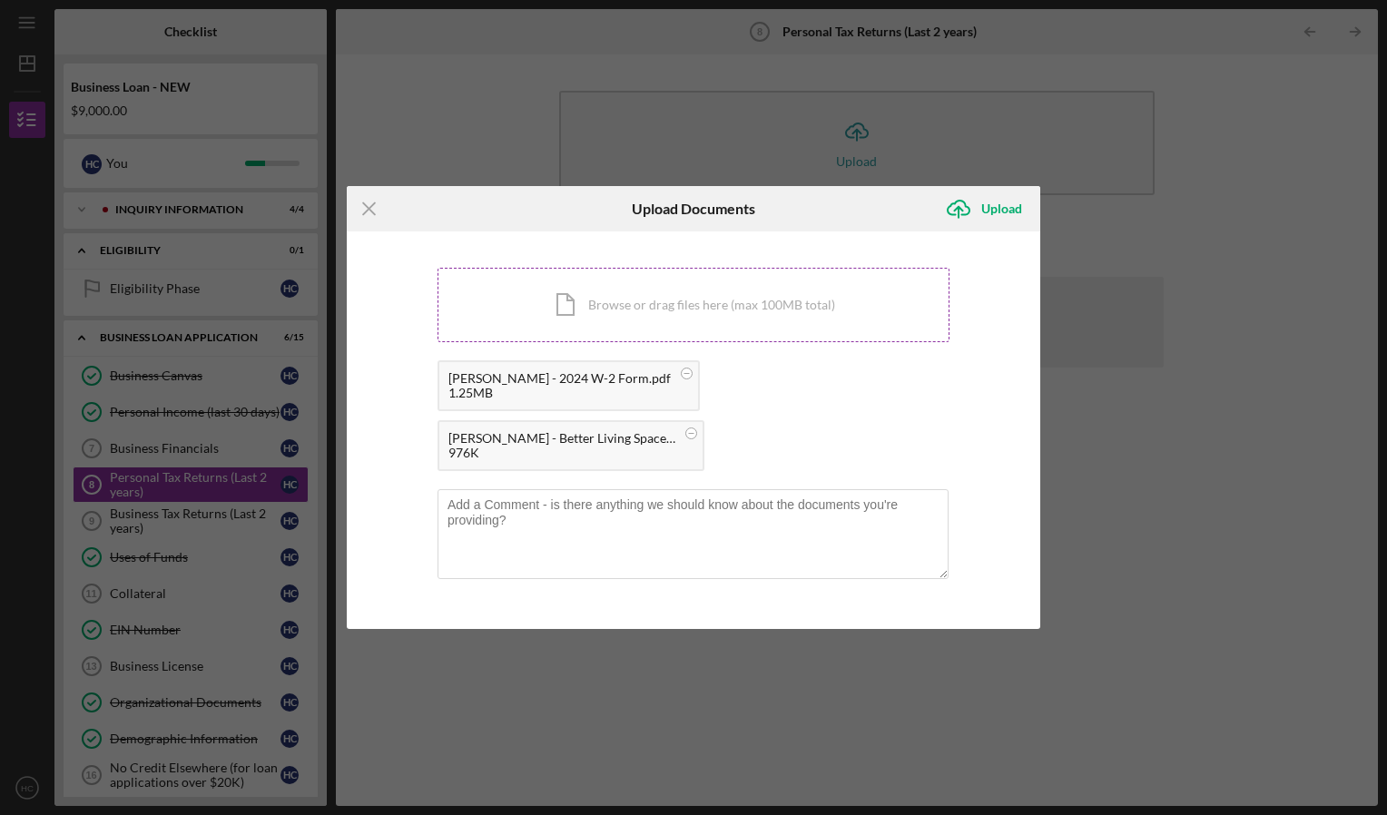
click at [688, 305] on div "Icon/Document Browse or drag files here (max 100MB total) Tap to choose files o…" at bounding box center [693, 305] width 512 height 74
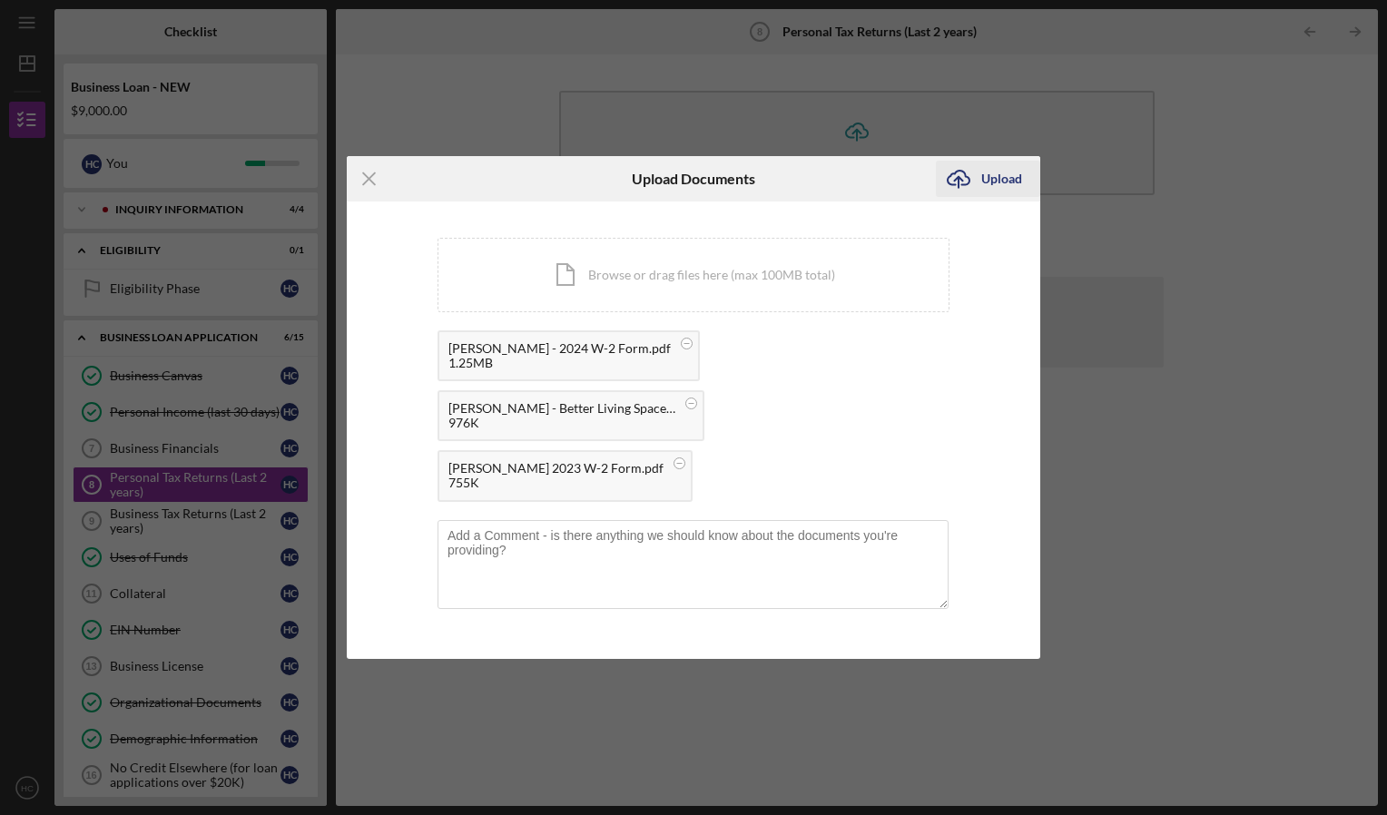
click at [995, 177] on div "Upload" at bounding box center [1001, 179] width 41 height 36
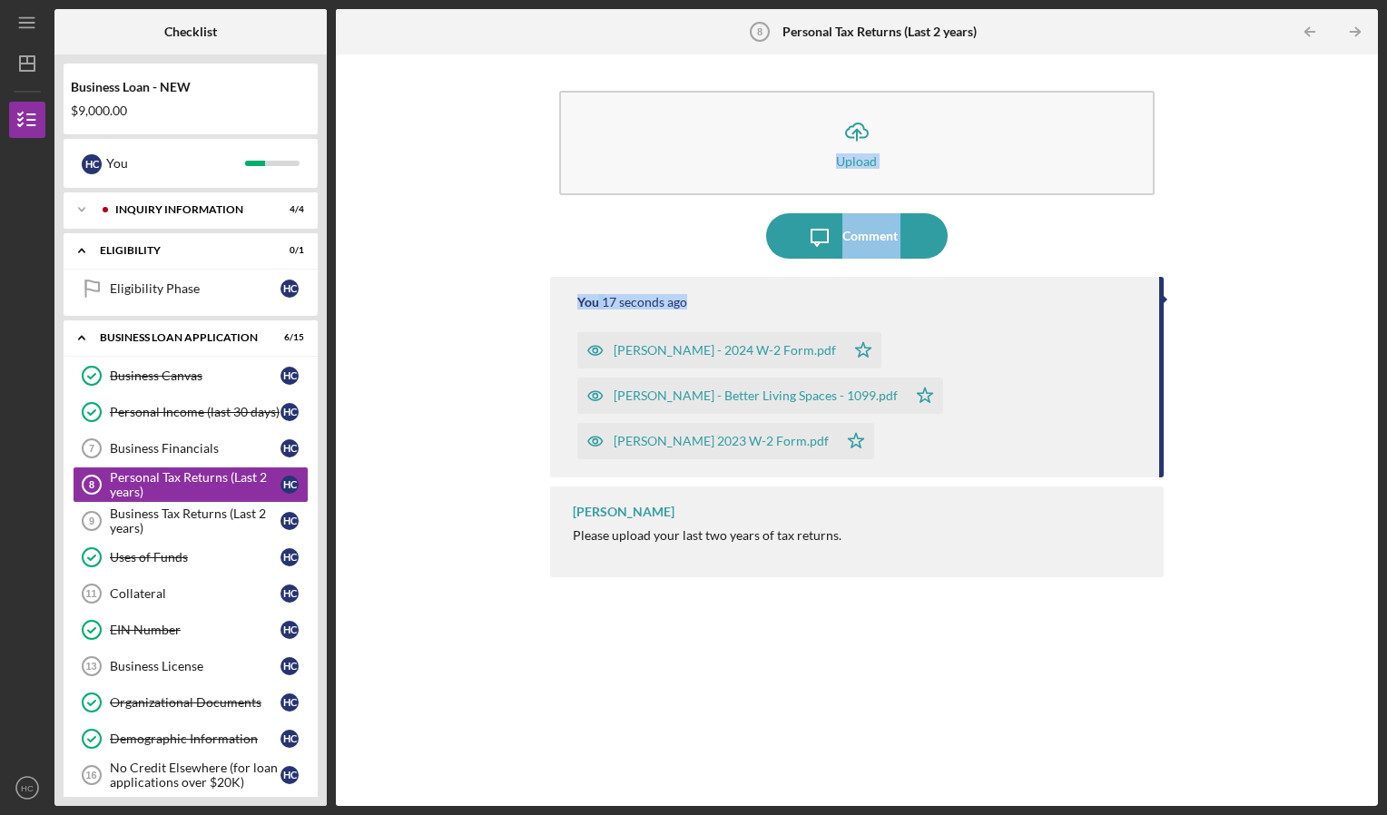
drag, startPoint x: 1380, startPoint y: 205, endPoint x: 1390, endPoint y: 298, distance: 93.1
click at [1386, 298] on html "Icon/Menu Personal Tax Returns (Last 2 years) 8 Personal Tax Returns (Last 2 ye…" at bounding box center [693, 407] width 1387 height 815
drag, startPoint x: 1390, startPoint y: 298, endPoint x: 1229, endPoint y: 287, distance: 161.0
click at [1229, 287] on div "Icon/Upload Upload Icon/Message Comment You 18 seconds ago [PERSON_NAME] - 2024…" at bounding box center [857, 430] width 1024 height 733
click at [153, 445] on div "Business Financials" at bounding box center [195, 448] width 171 height 15
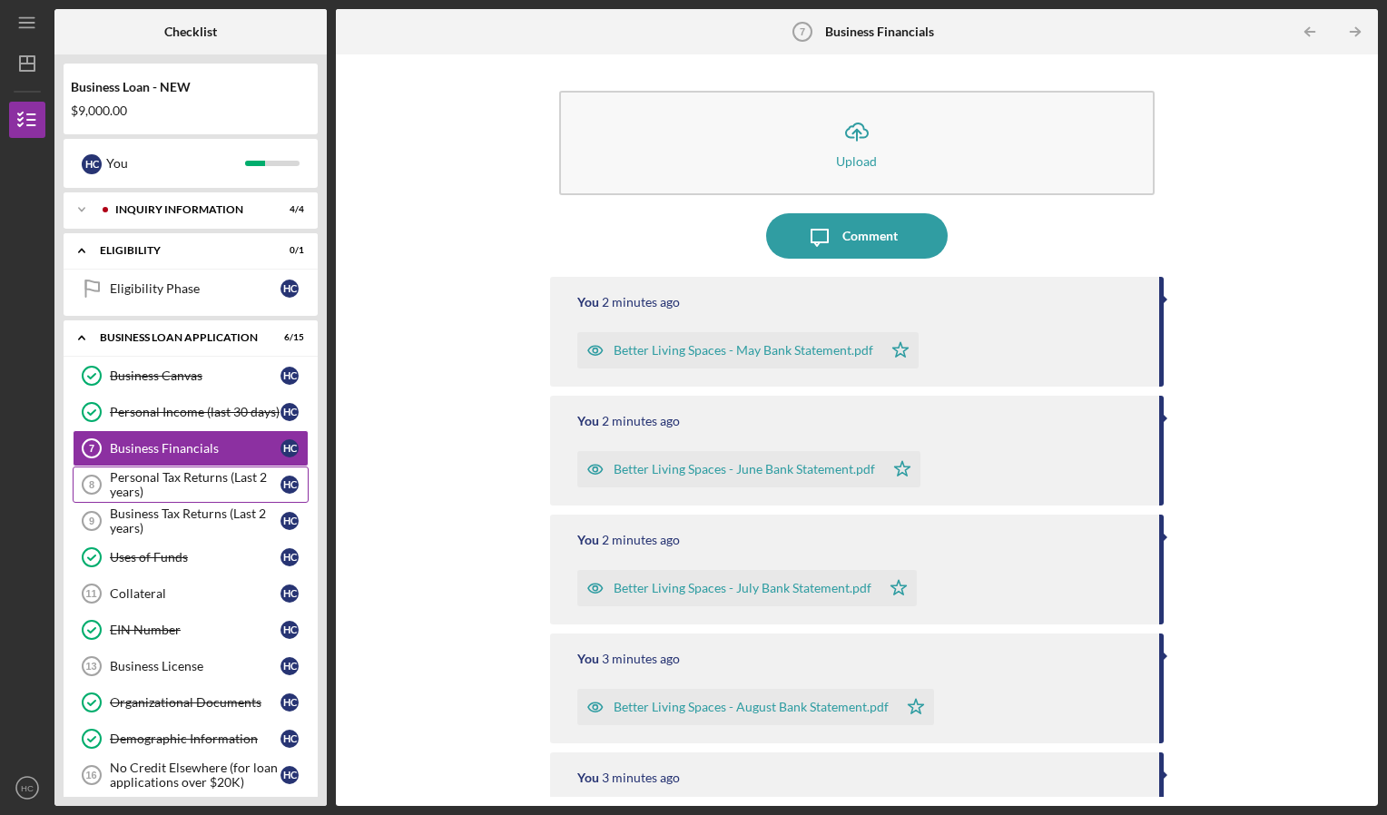
click at [155, 482] on div "Personal Tax Returns (Last 2 years)" at bounding box center [195, 484] width 171 height 29
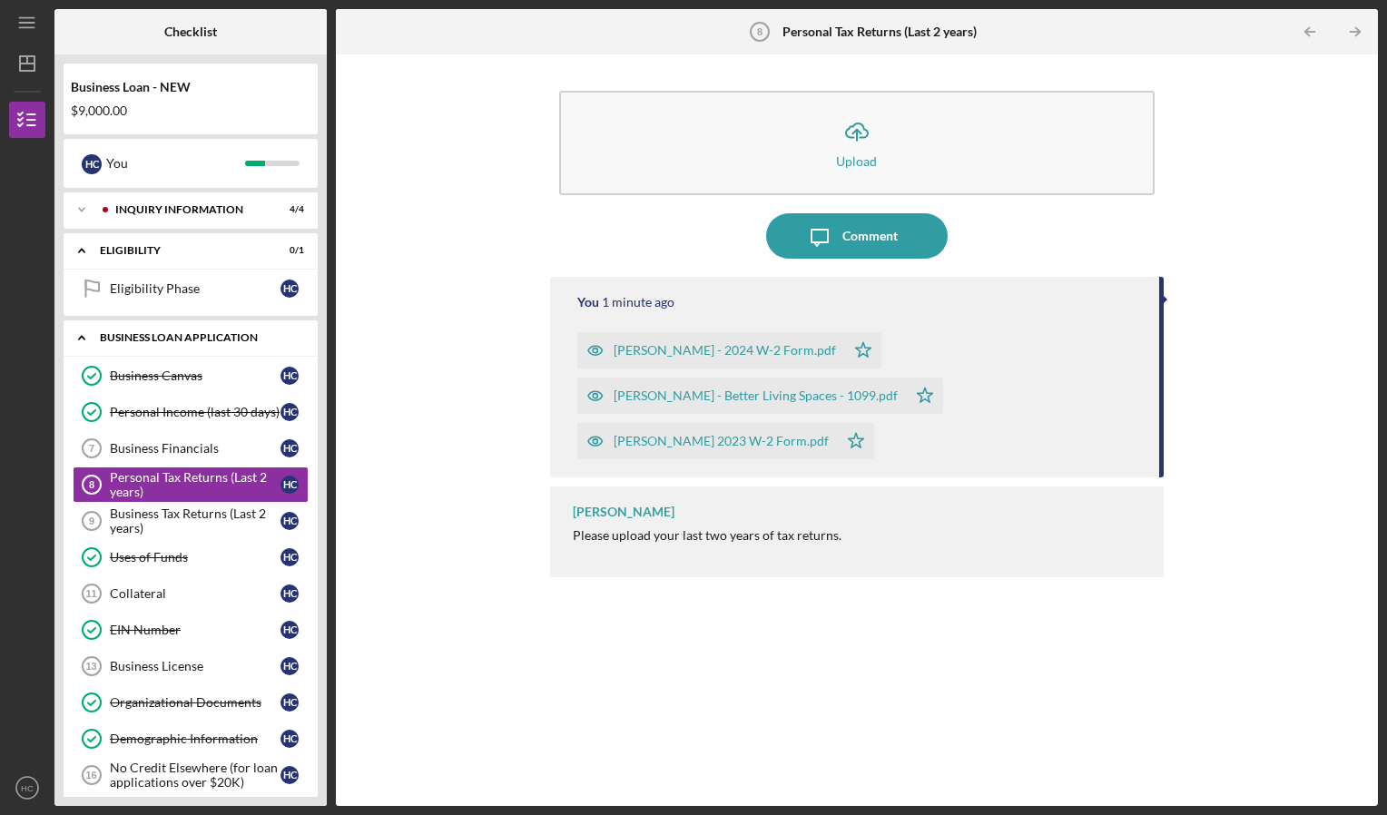
click at [80, 334] on icon "Icon/Expander" at bounding box center [82, 337] width 36 height 36
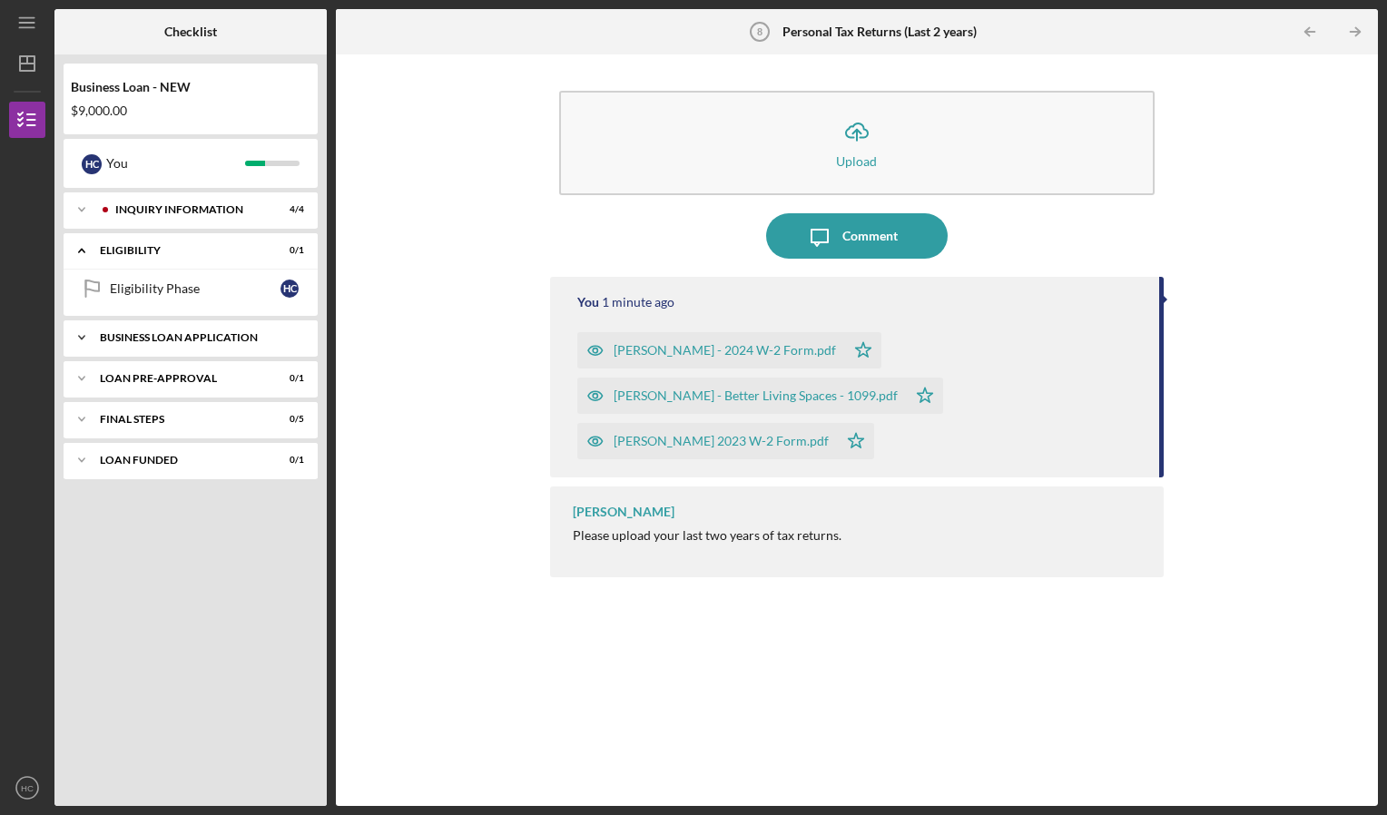
click at [80, 334] on icon "Icon/Expander" at bounding box center [82, 337] width 36 height 36
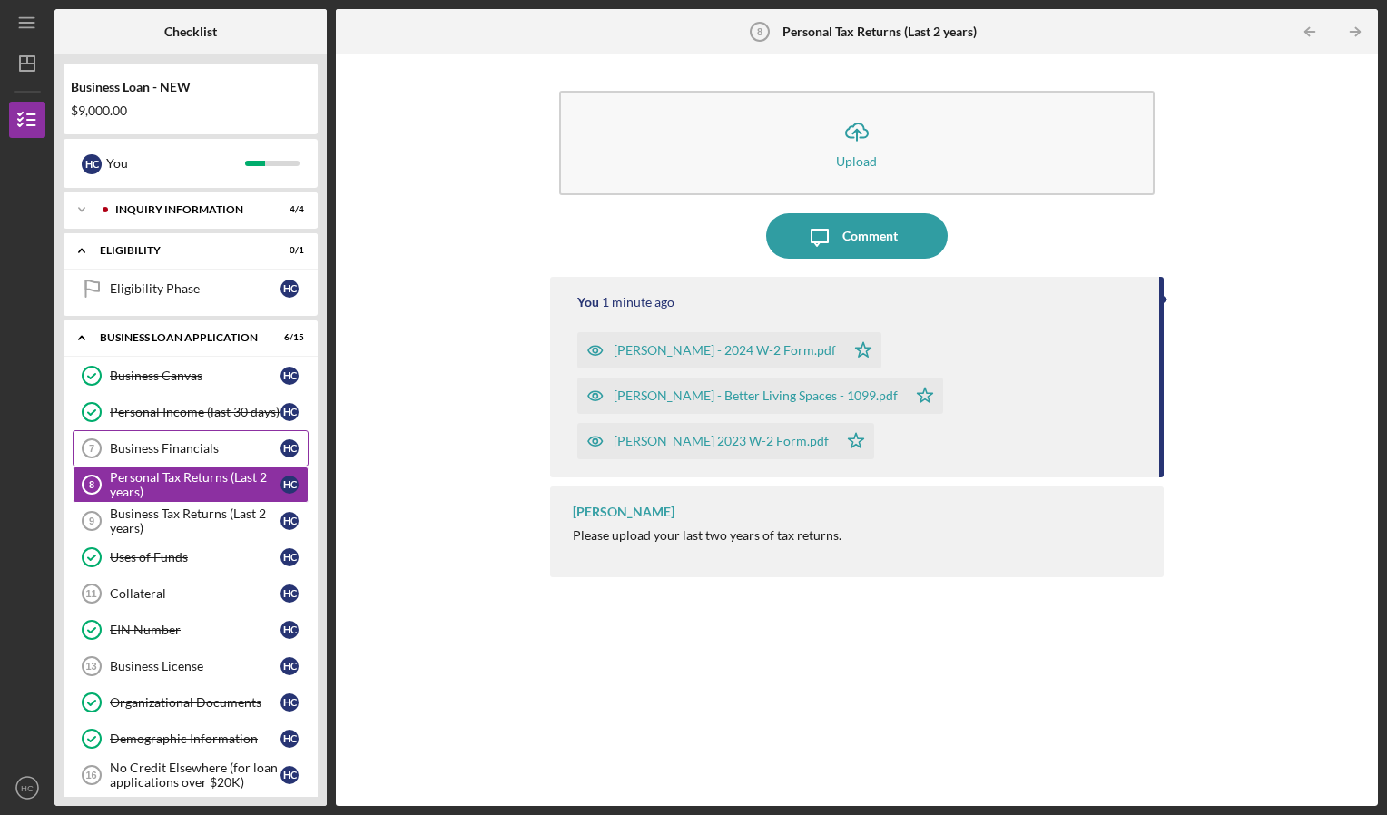
click at [174, 443] on div "Business Financials" at bounding box center [195, 448] width 171 height 15
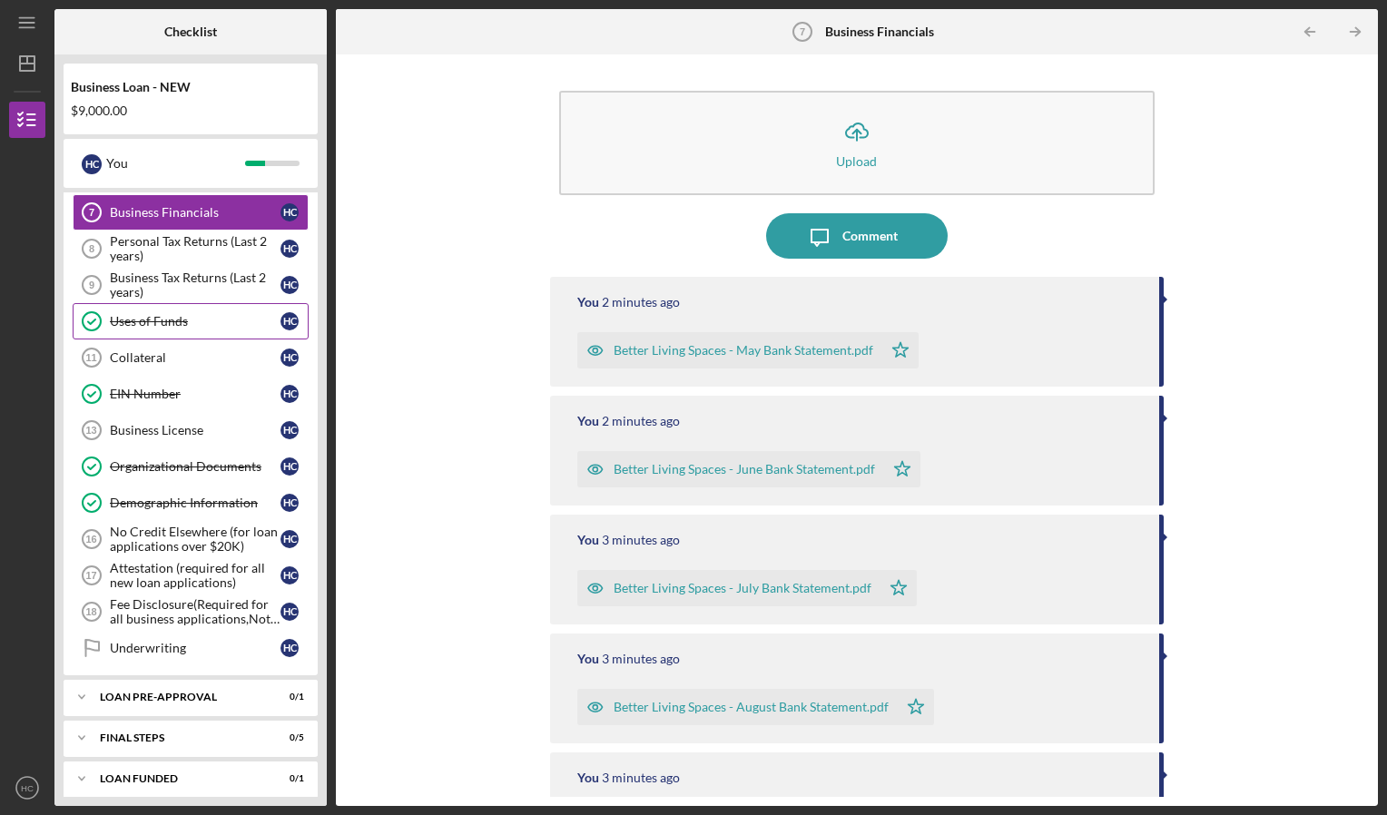
click at [164, 319] on div "Uses of Funds" at bounding box center [195, 321] width 171 height 15
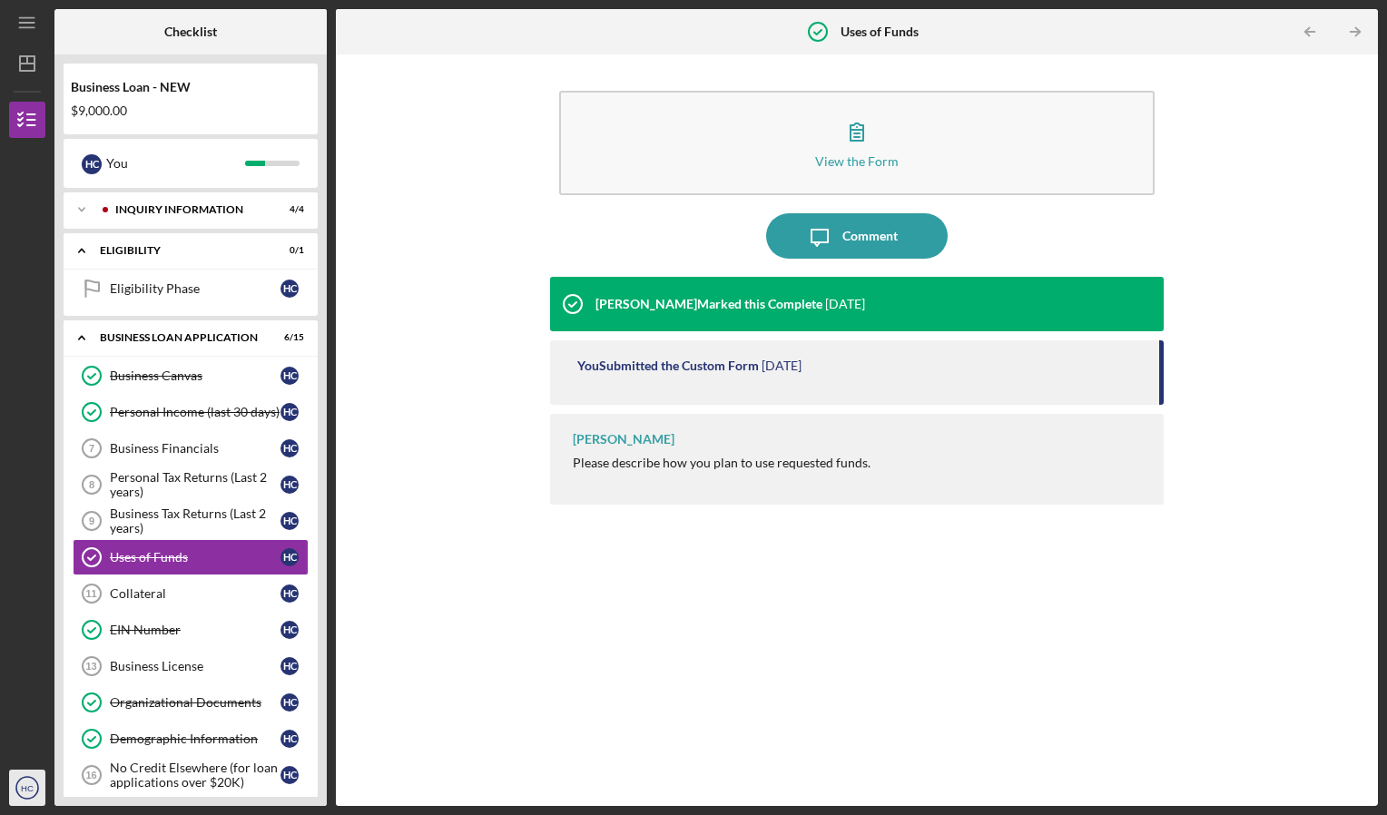
click at [35, 780] on circle "button" at bounding box center [27, 788] width 22 height 22
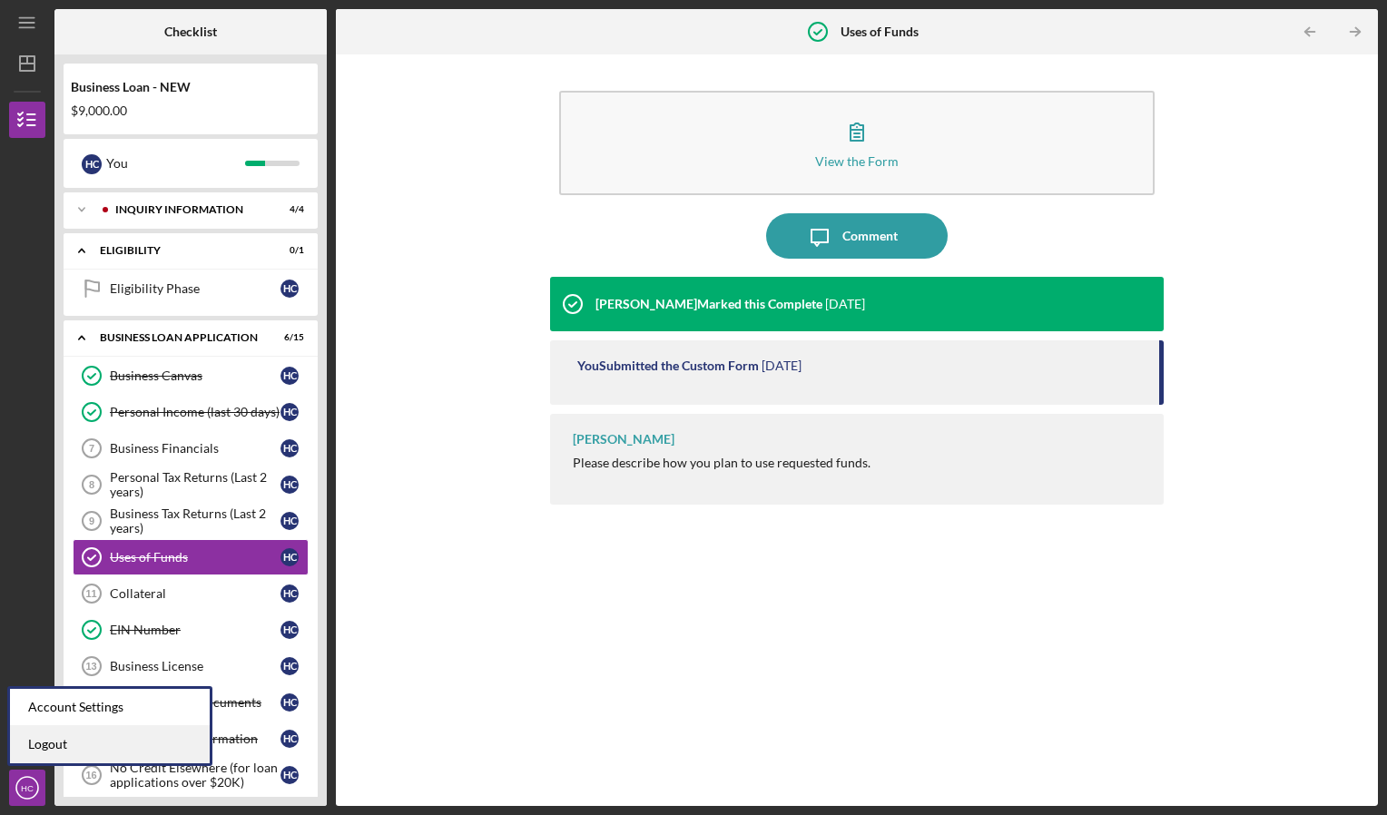
click at [59, 742] on link "Logout" at bounding box center [110, 744] width 200 height 37
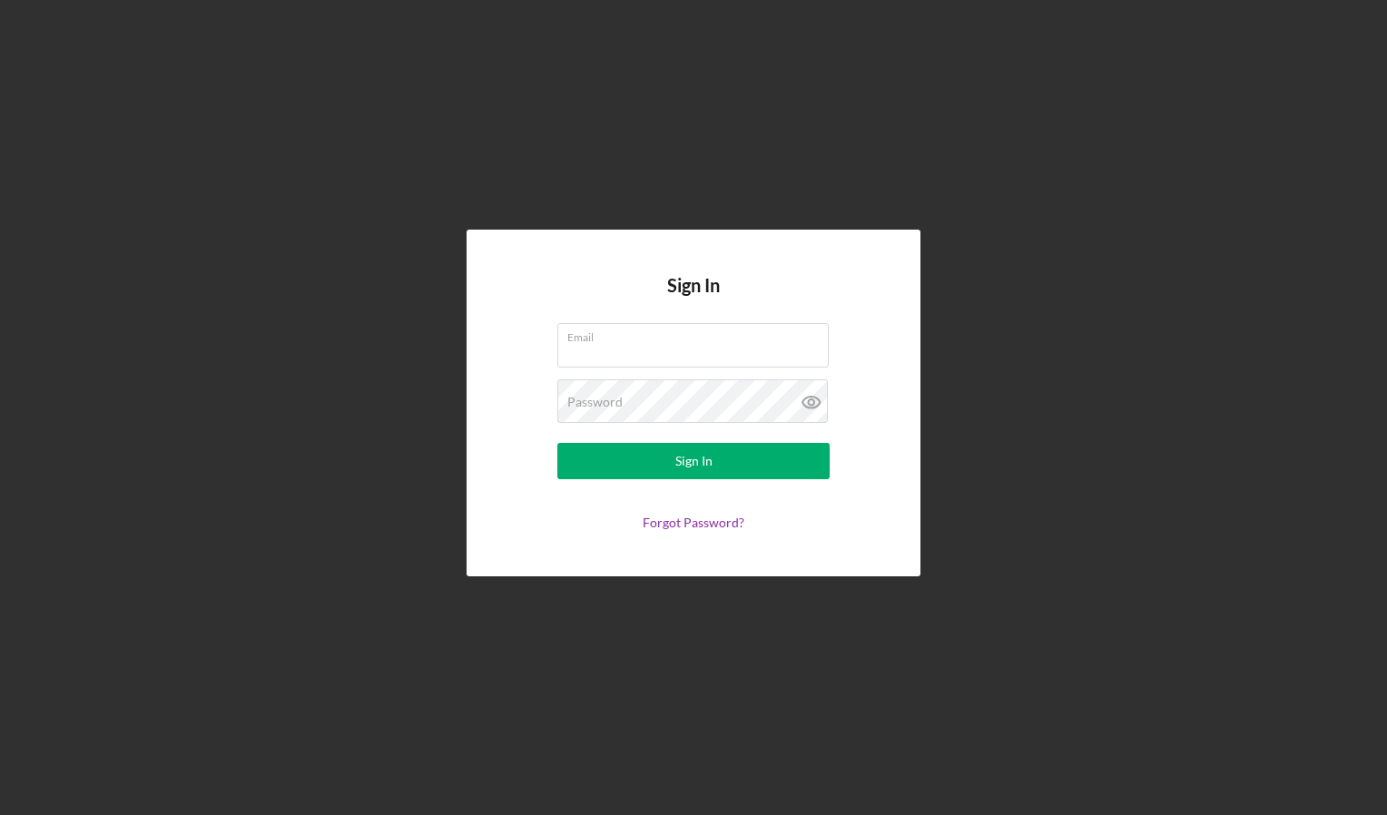
type input "[PERSON_NAME][EMAIL_ADDRESS][DOMAIN_NAME]"
